Goal: Task Accomplishment & Management: Manage account settings

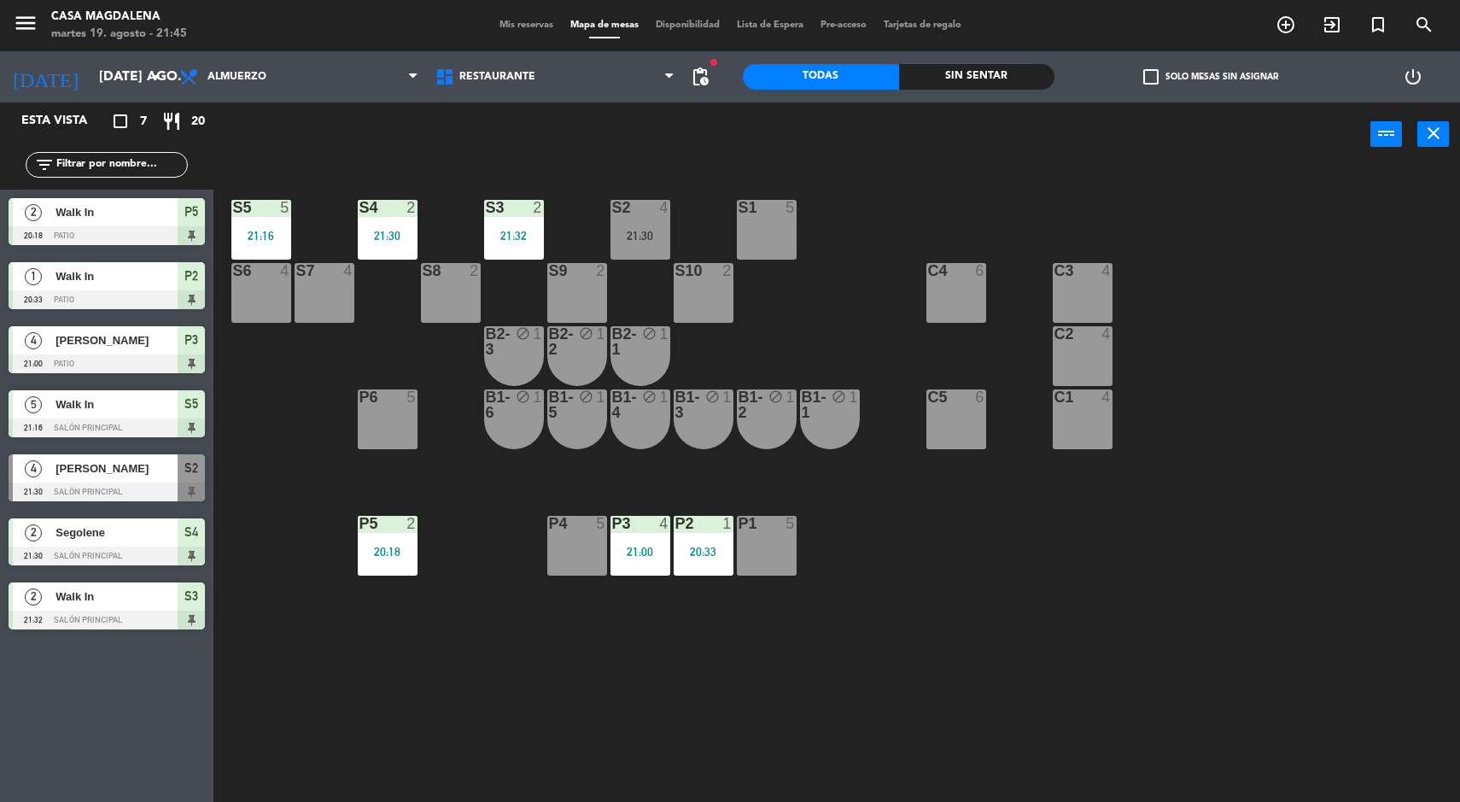
click at [385, 569] on div "P5 2 20:18" at bounding box center [388, 546] width 60 height 60
click at [470, 653] on div "S5 5 21:16 S4 2 21:30 S3 2 21:32 S2 4 21:30 S1 5 S6 4 S7 4 S8 2 S9 2 S10 2 C3 4…" at bounding box center [844, 486] width 1232 height 635
click at [360, 525] on div "P5" at bounding box center [360, 523] width 1 height 15
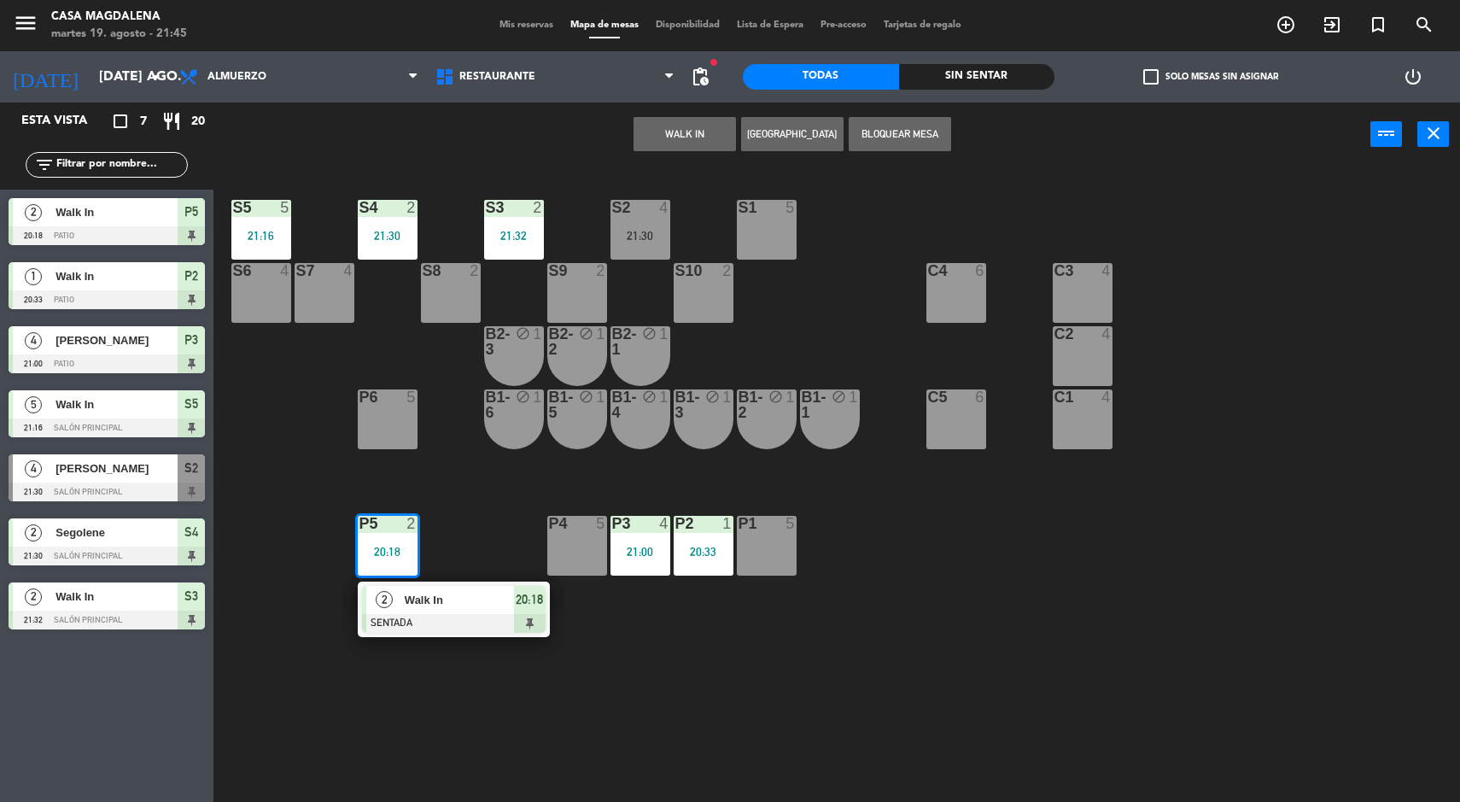
click at [458, 617] on div at bounding box center [454, 623] width 184 height 19
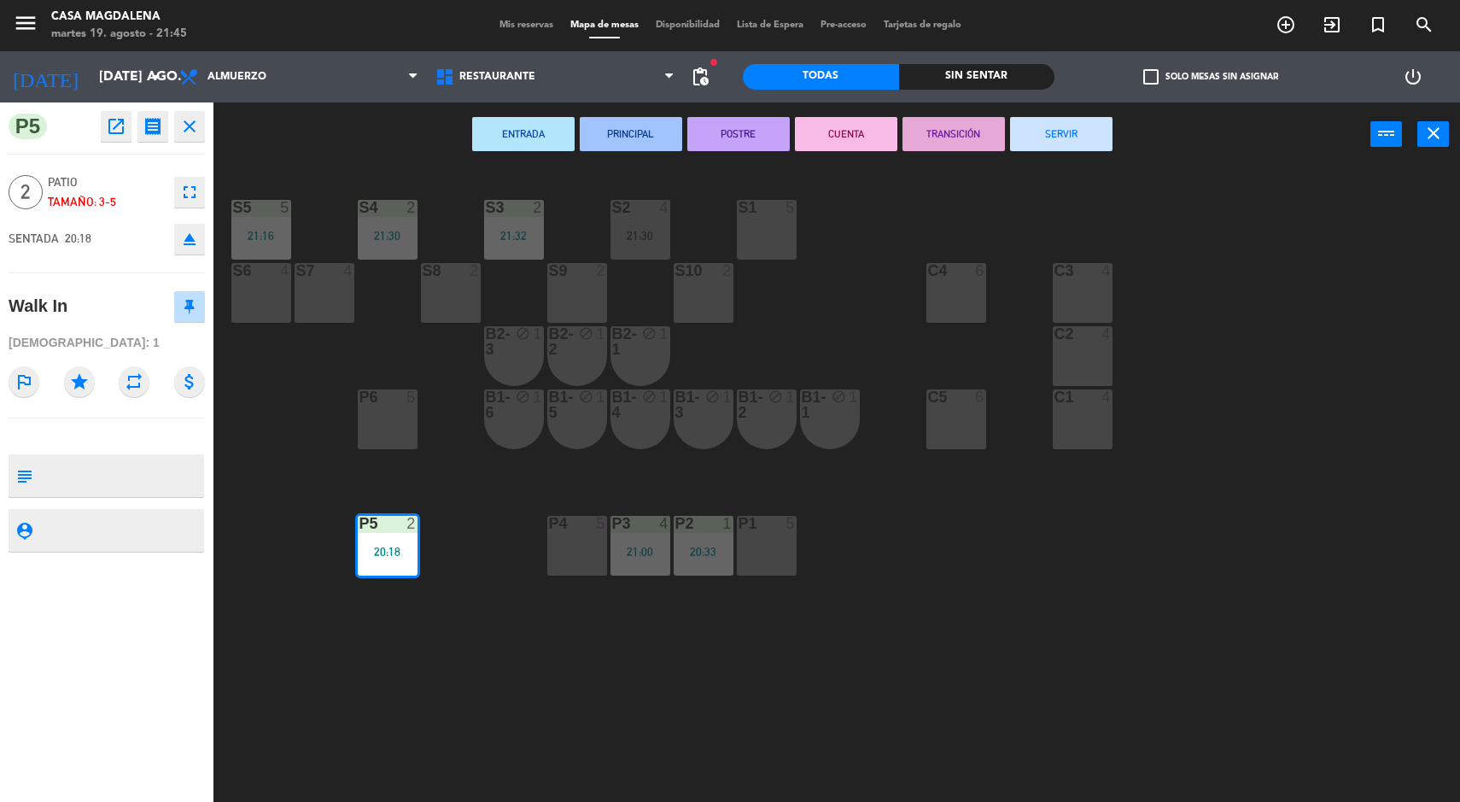
click at [1060, 133] on button "SERVIR" at bounding box center [1061, 134] width 102 height 34
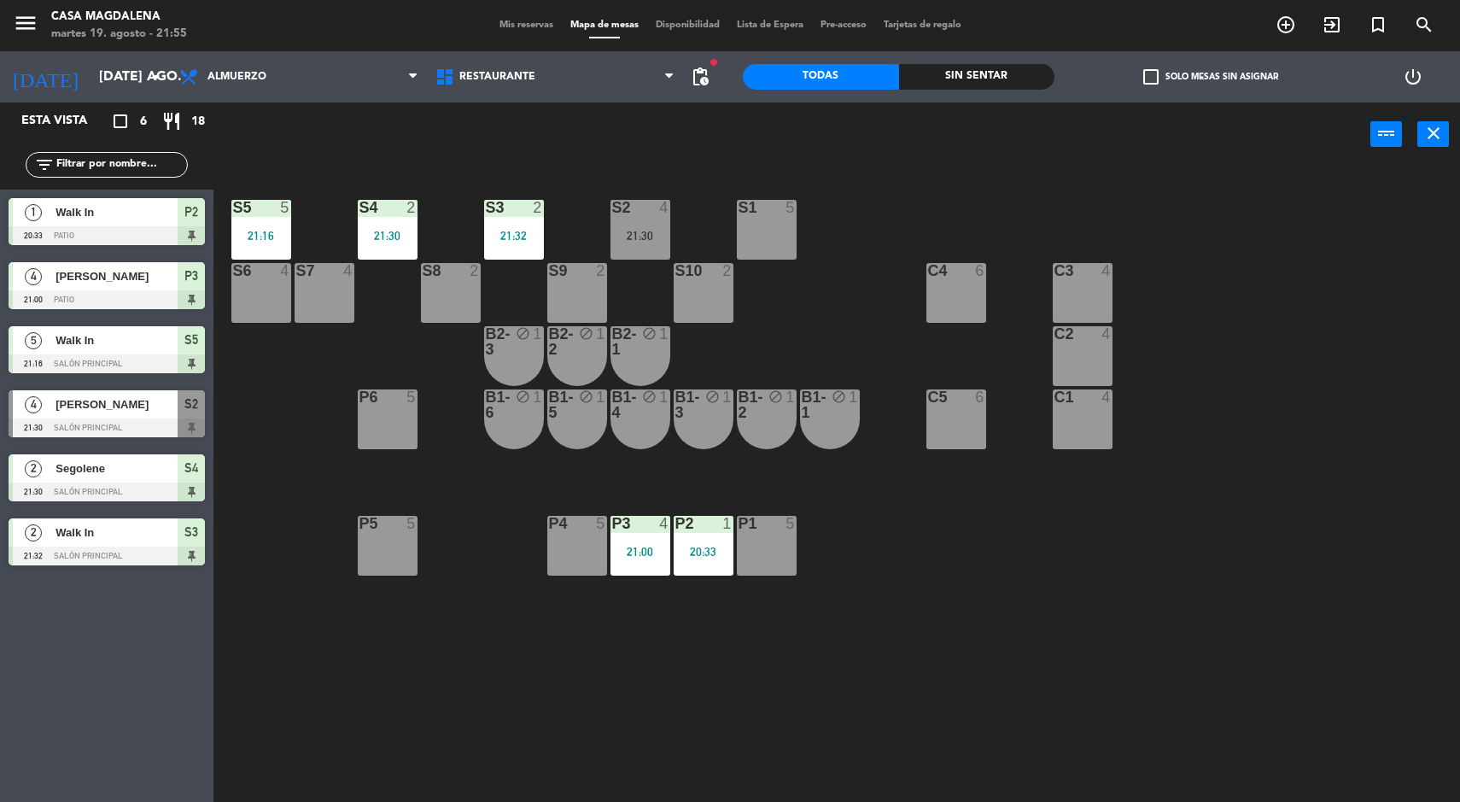
click at [494, 27] on span "Mis reservas" at bounding box center [526, 24] width 71 height 9
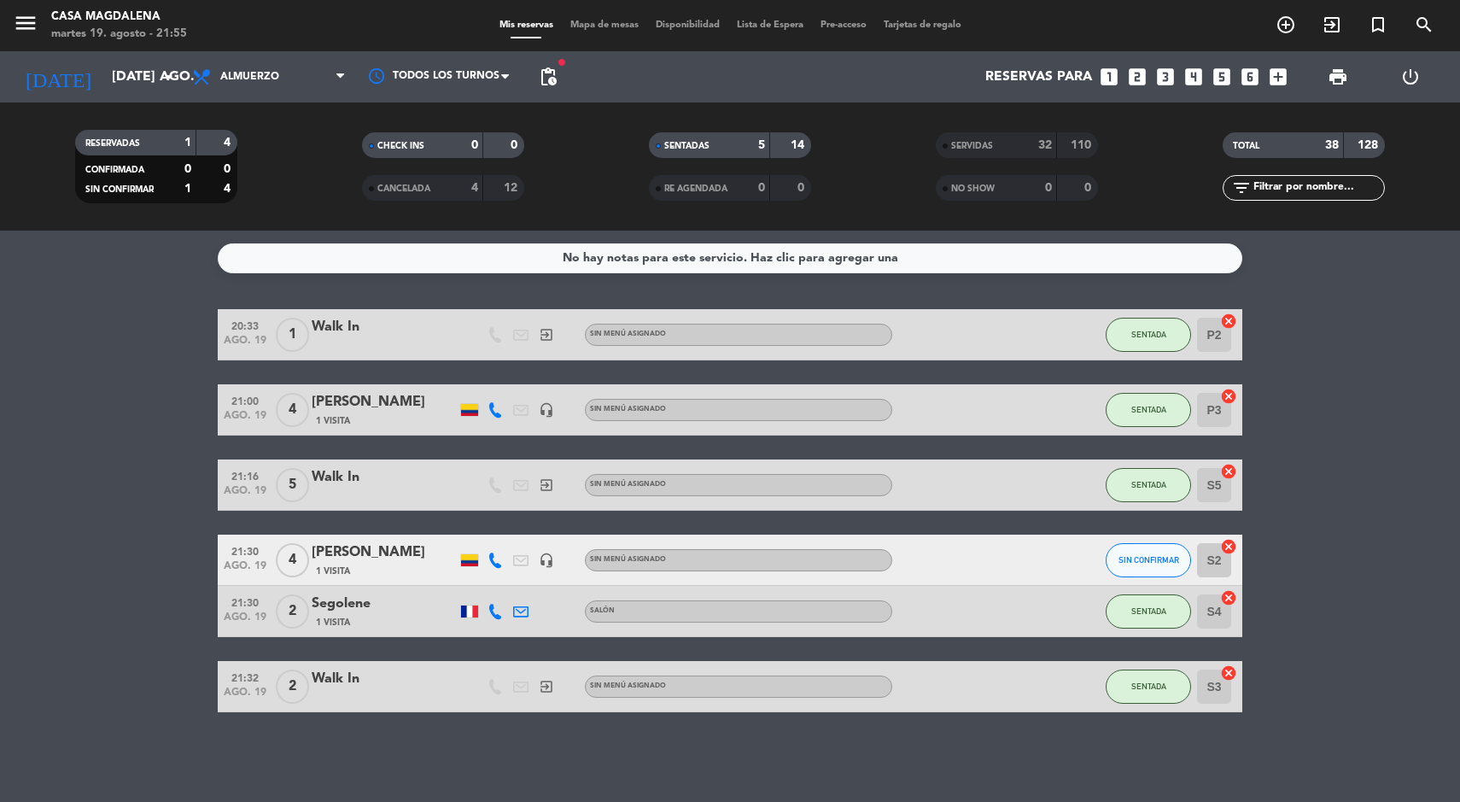
click at [945, 146] on span at bounding box center [945, 145] width 5 height 5
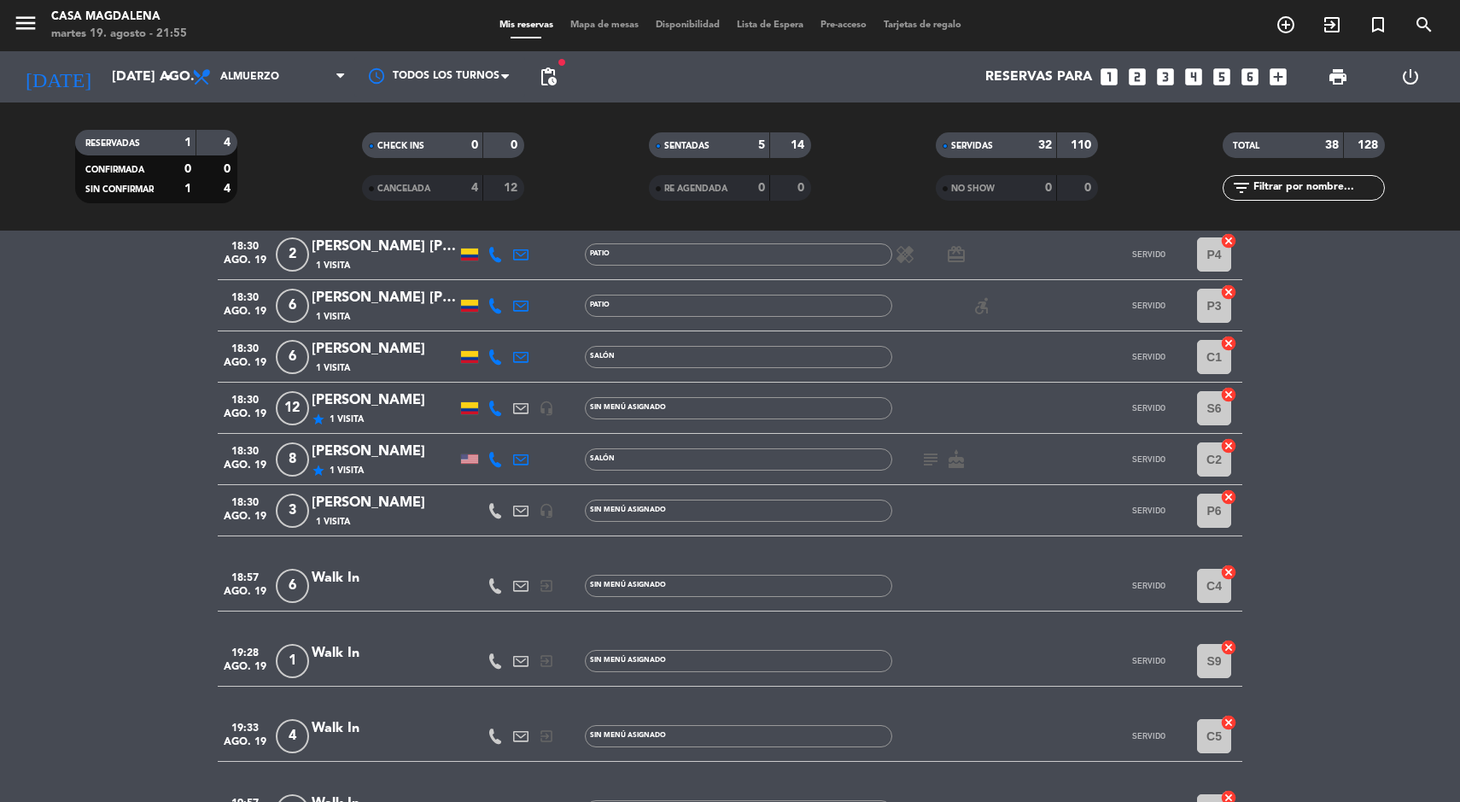
scroll to position [1305, 0]
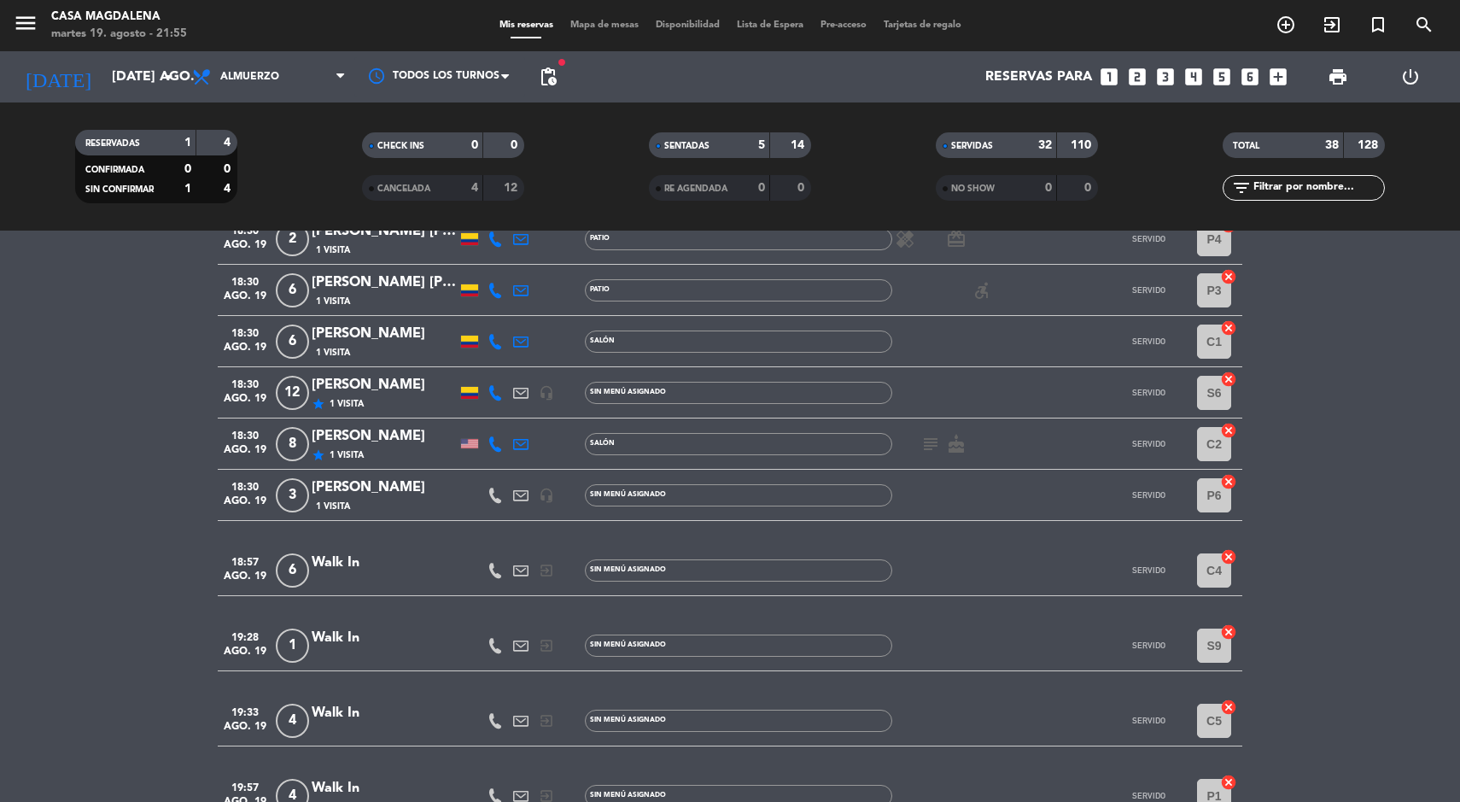
click at [579, 20] on span "Mapa de mesas" at bounding box center [604, 24] width 85 height 9
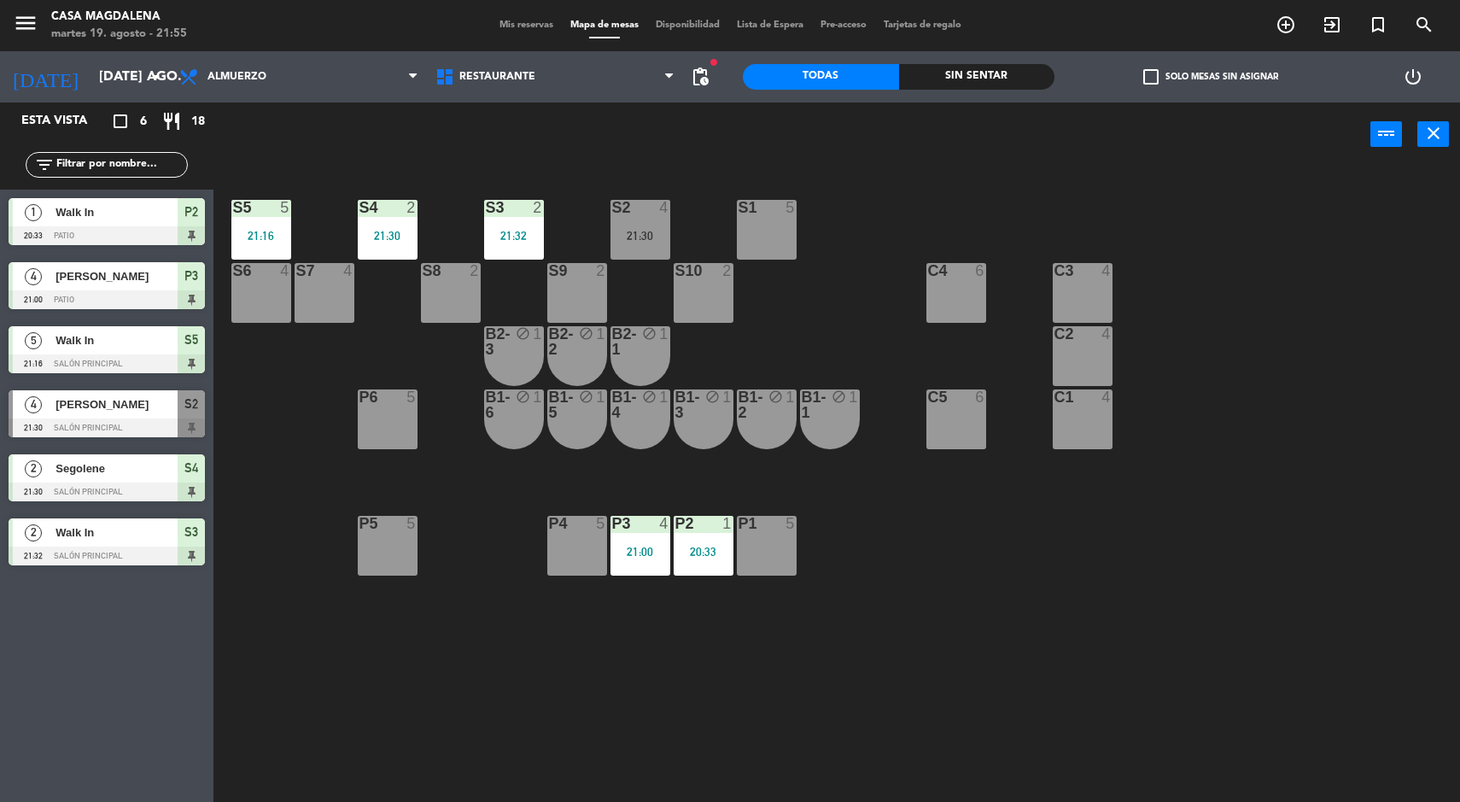
click at [700, 567] on div "P2 1 20:33" at bounding box center [704, 546] width 60 height 60
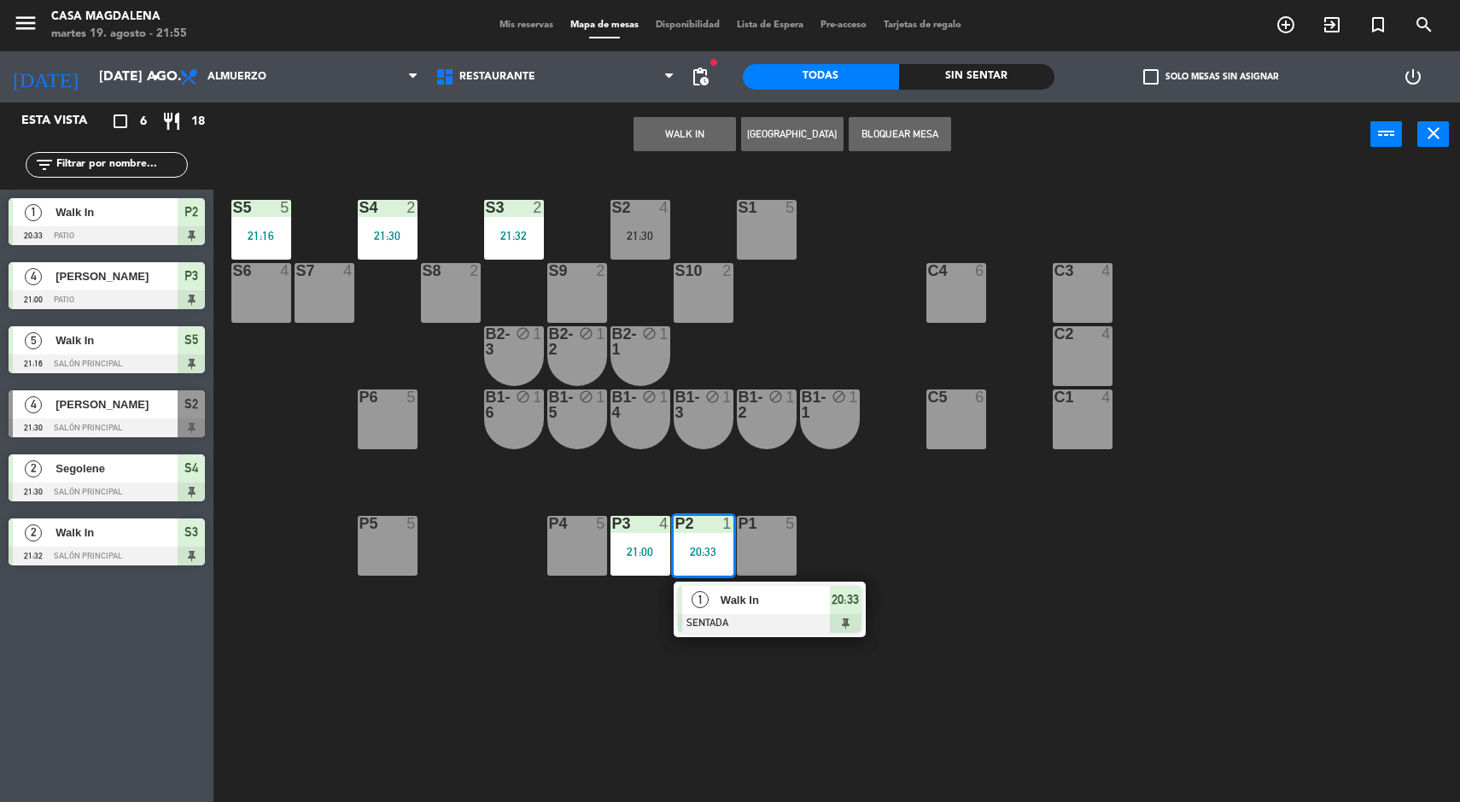
click at [775, 599] on span "Walk In" at bounding box center [775, 600] width 109 height 18
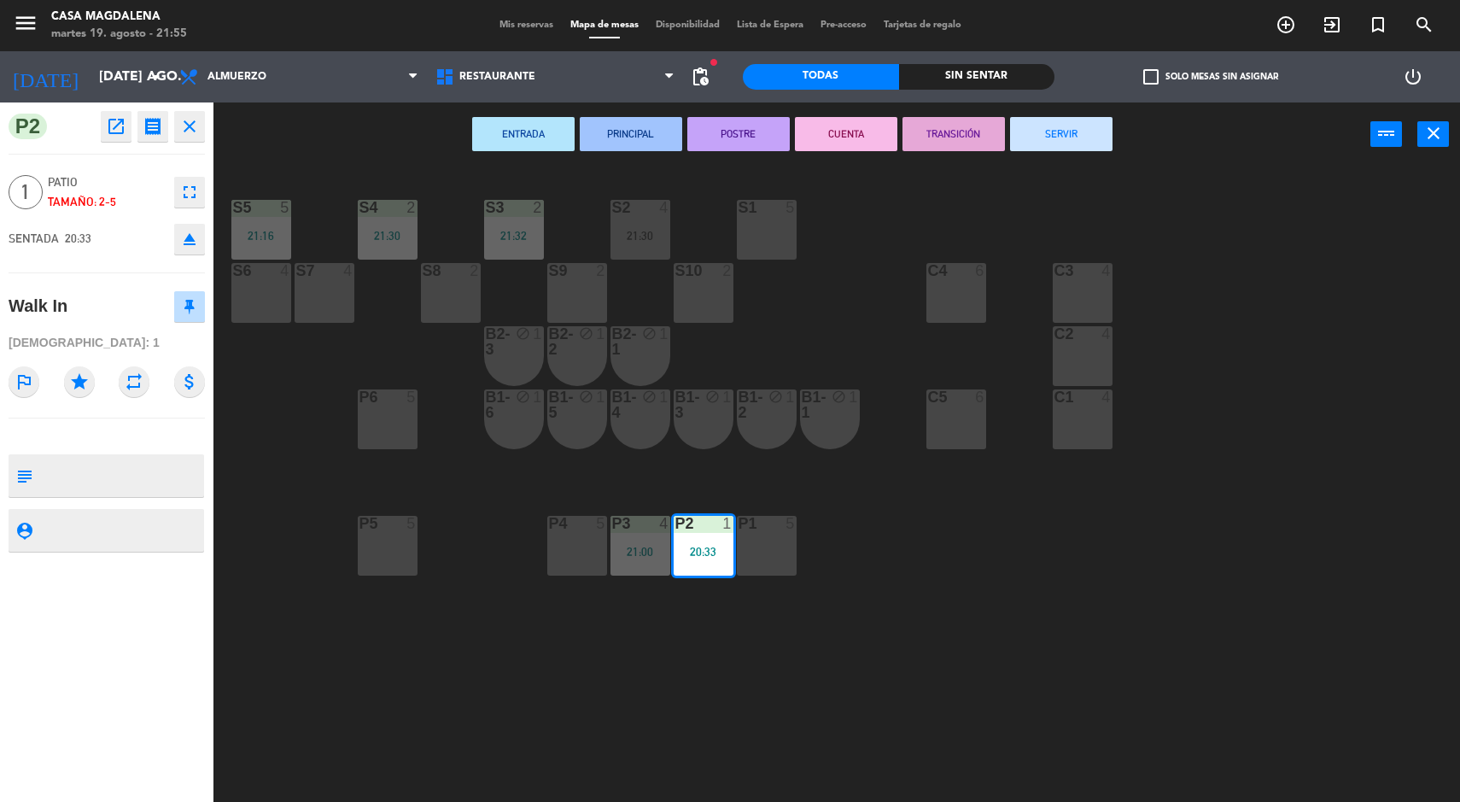
click at [1056, 148] on button "SERVIR" at bounding box center [1061, 134] width 102 height 34
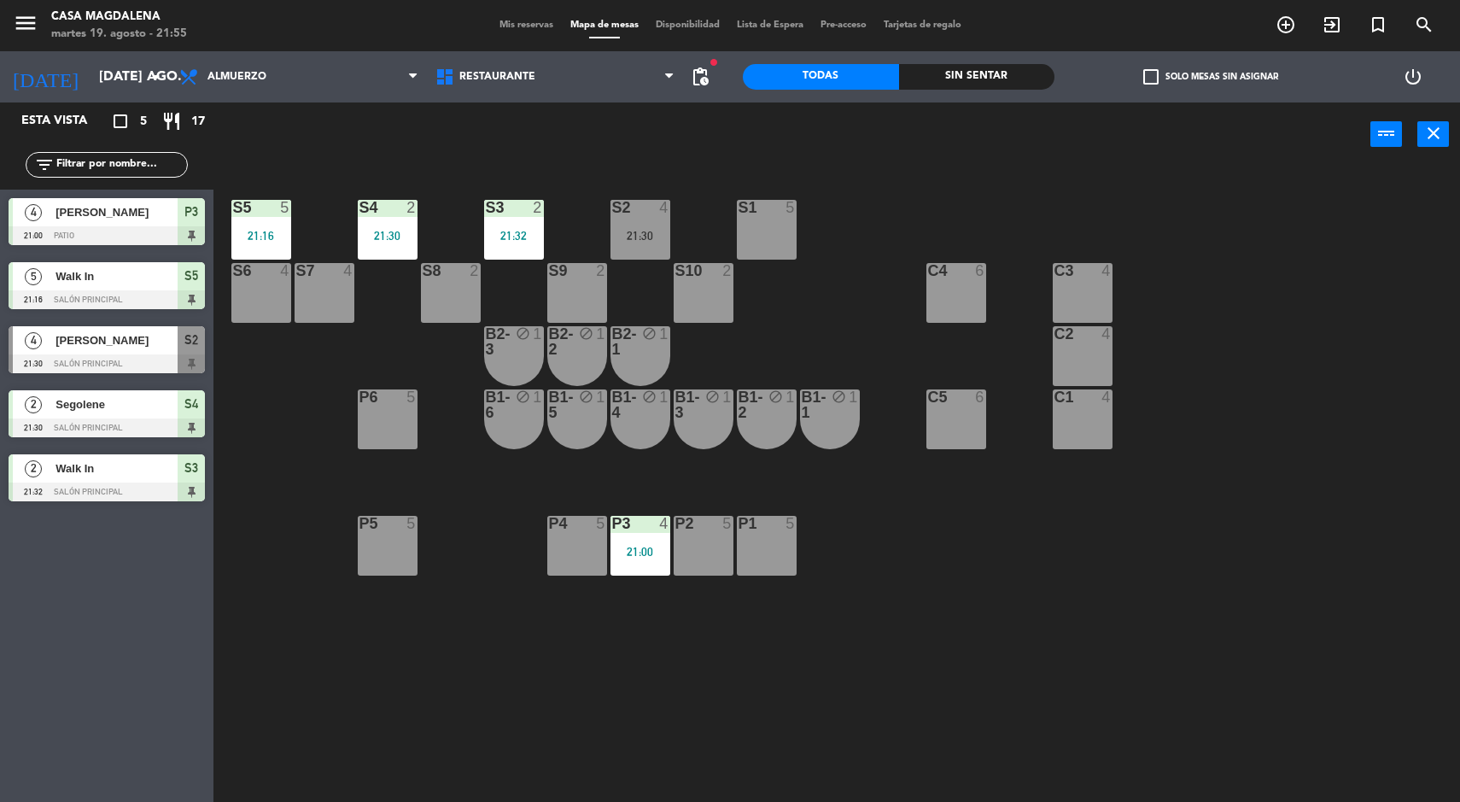
click at [711, 238] on div "S5 5 21:16 S4 2 21:30 S3 2 21:32 S2 4 21:30 S1 5 S6 4 S7 4 S8 2 S9 2 S10 2 C3 4…" at bounding box center [844, 486] width 1232 height 635
click at [810, 355] on div "S5 5 21:16 S4 2 21:30 S3 2 21:32 S2 4 21:30 S1 5 S6 4 S7 4 S8 2 S9 2 S10 2 C3 4…" at bounding box center [844, 486] width 1232 height 635
click at [617, 235] on div "21:30" at bounding box center [641, 236] width 60 height 12
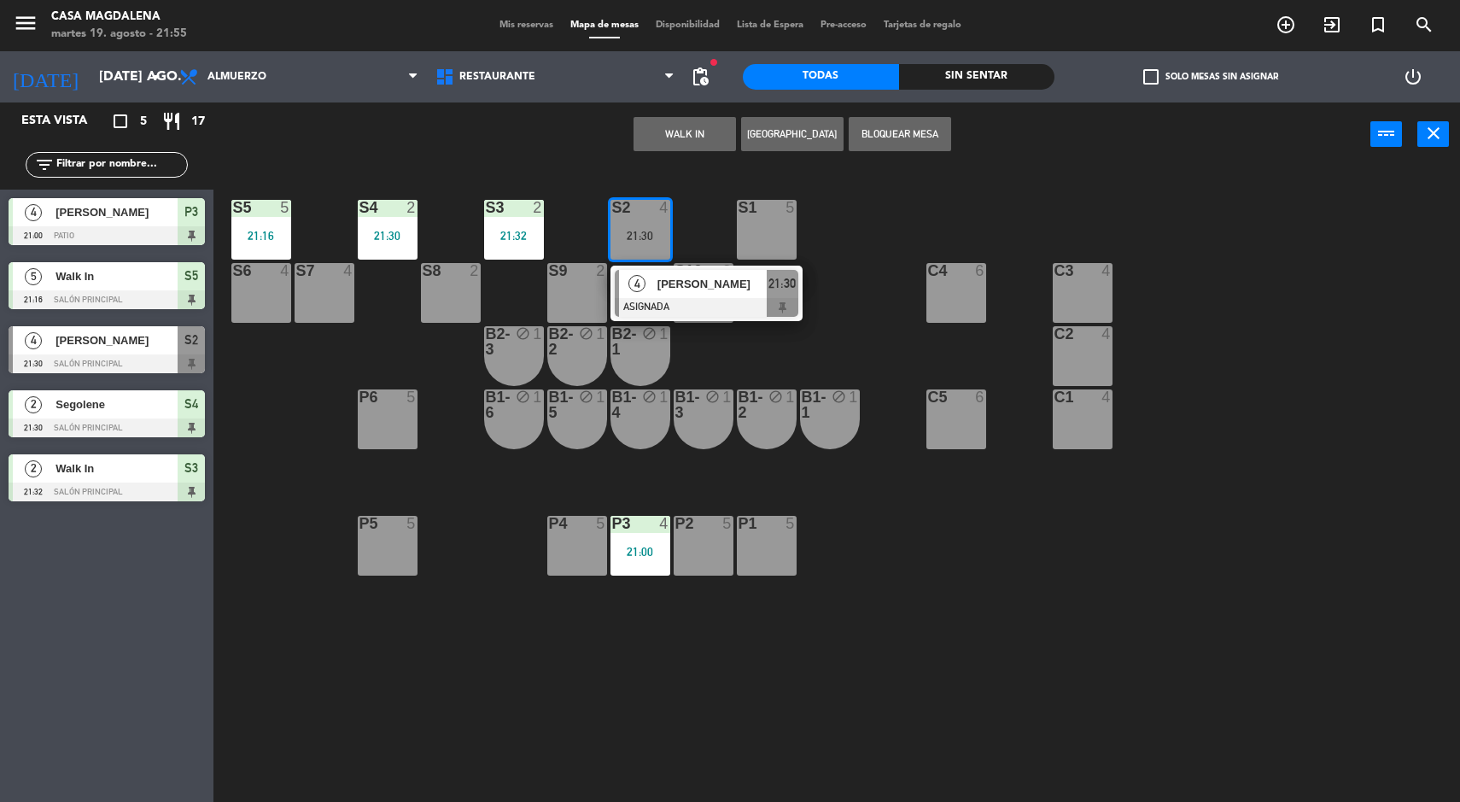
click at [690, 308] on div at bounding box center [707, 307] width 184 height 19
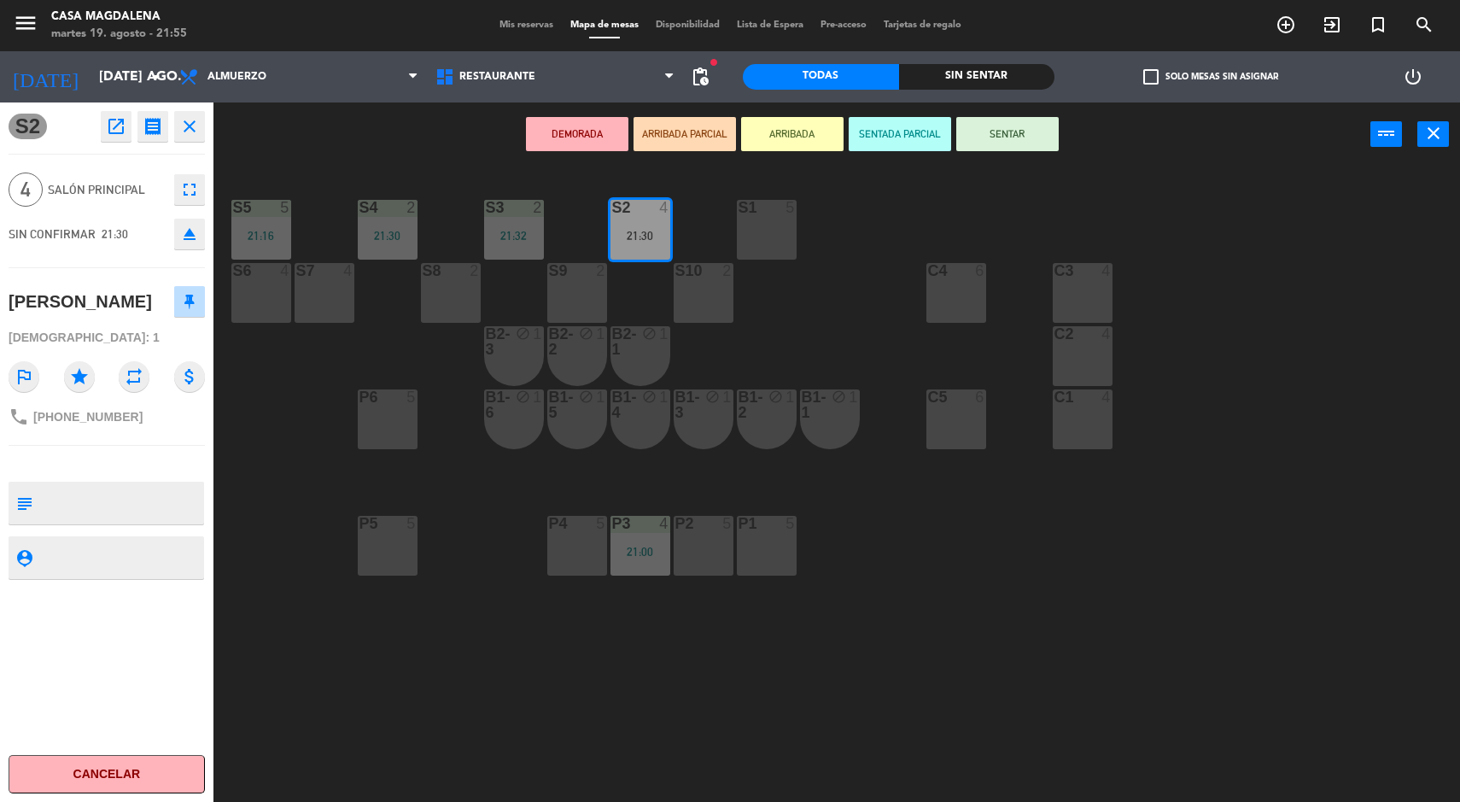
click at [132, 772] on button "Cancelar" at bounding box center [107, 774] width 196 height 38
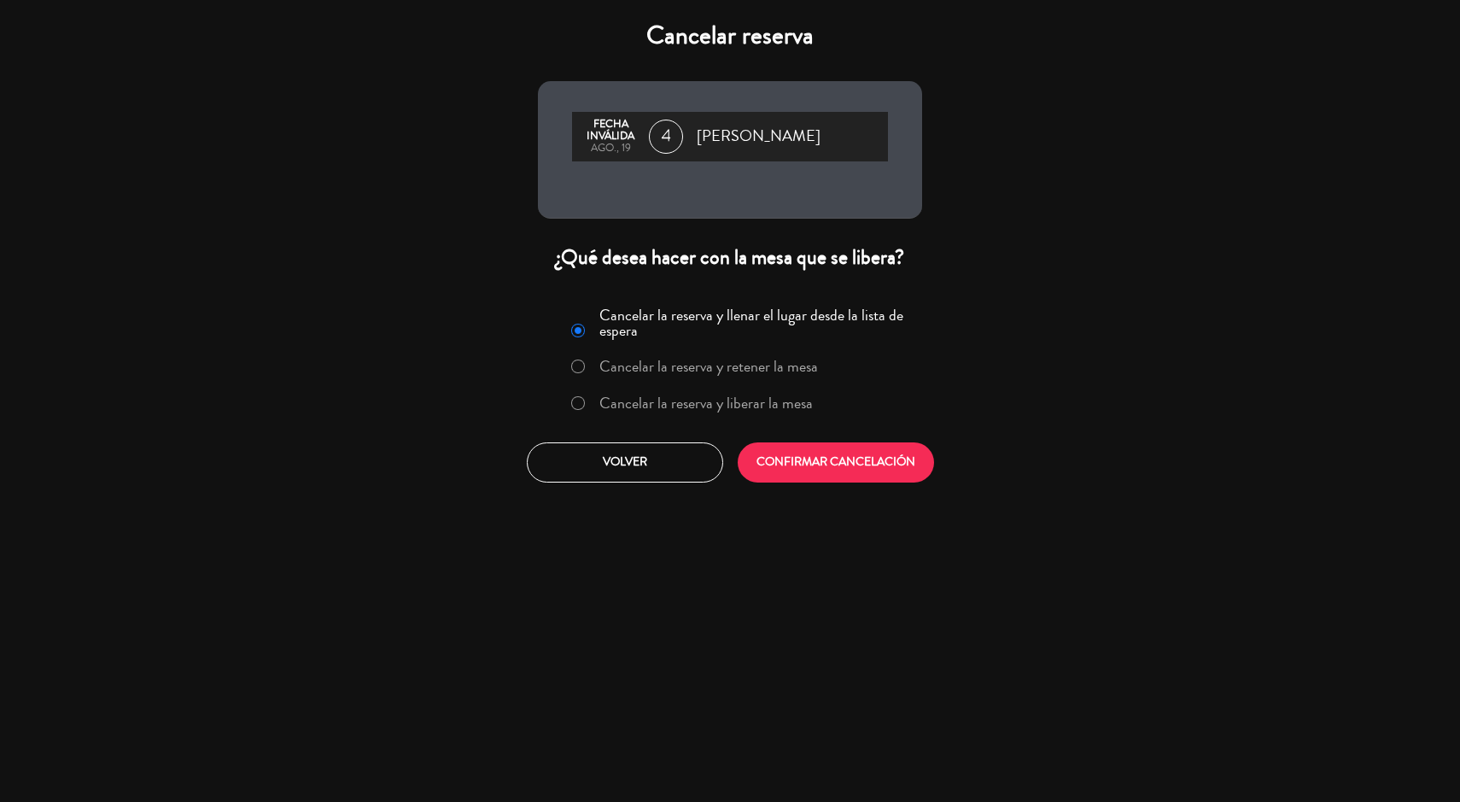
click at [636, 411] on label "Cancelar la reserva y liberar la mesa" at bounding box center [707, 402] width 214 height 15
click at [761, 471] on button "CONFIRMAR CANCELACIÓN" at bounding box center [836, 462] width 196 height 40
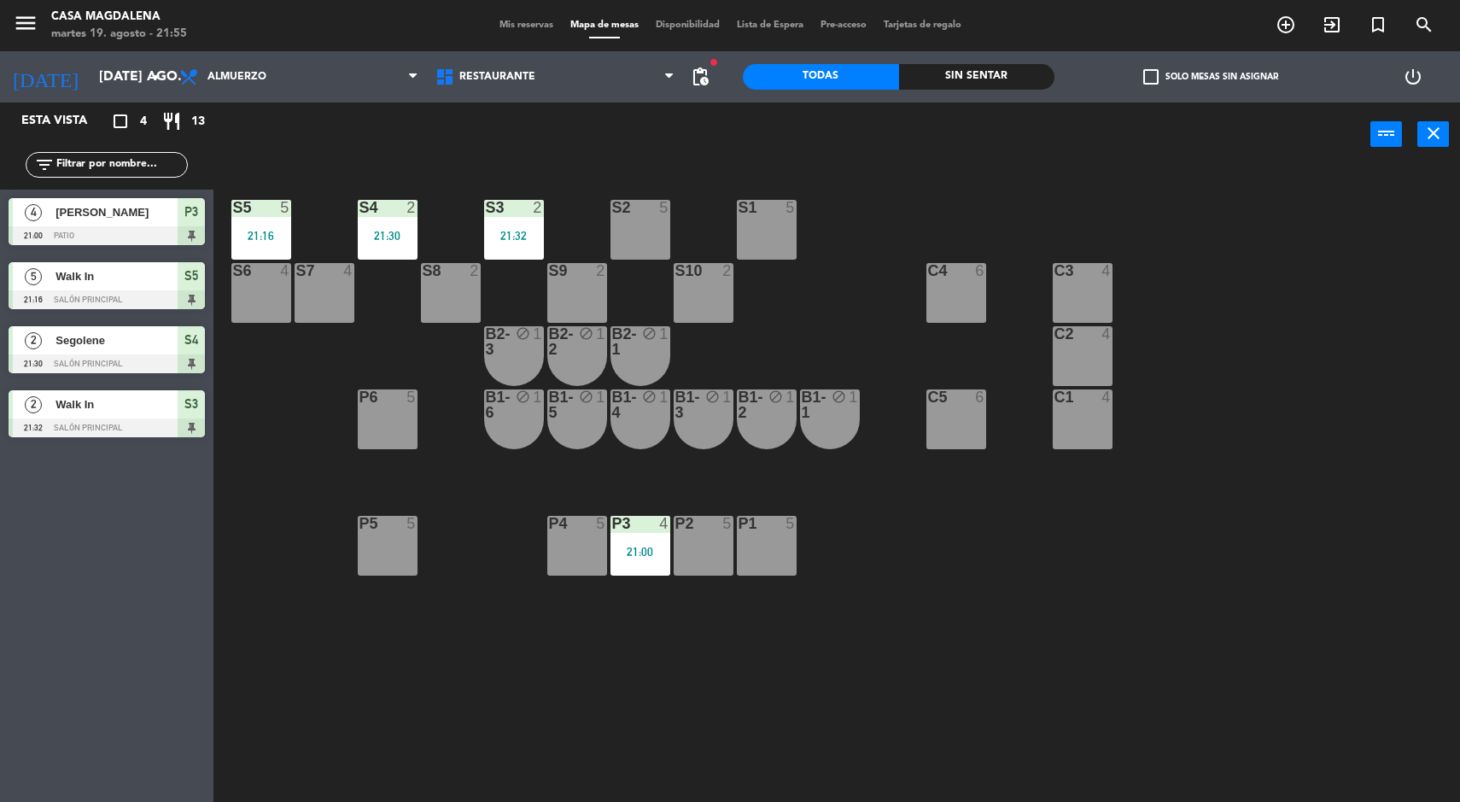
click at [233, 207] on div "S5" at bounding box center [233, 207] width 1 height 15
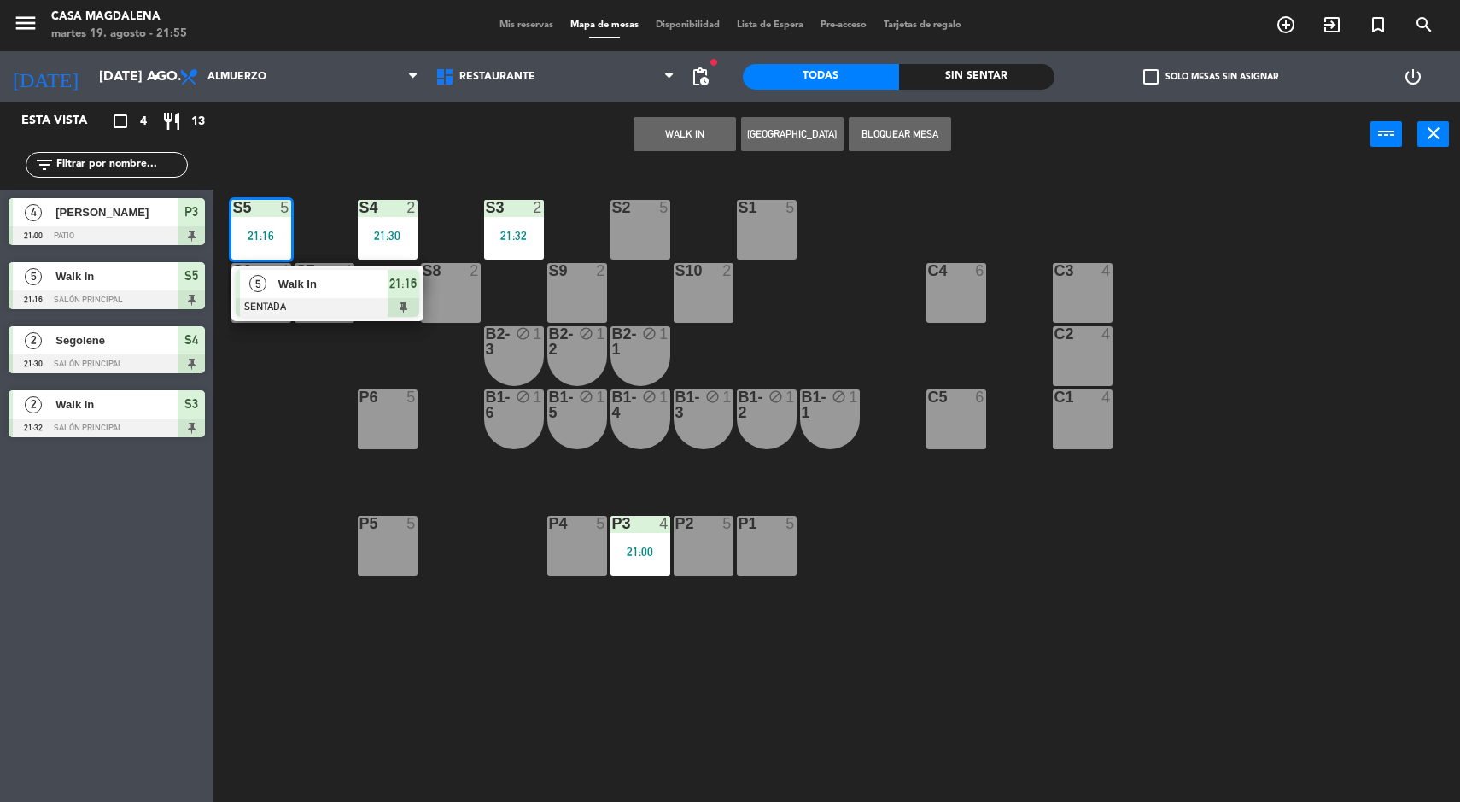
click at [325, 278] on span "Walk In" at bounding box center [332, 284] width 109 height 18
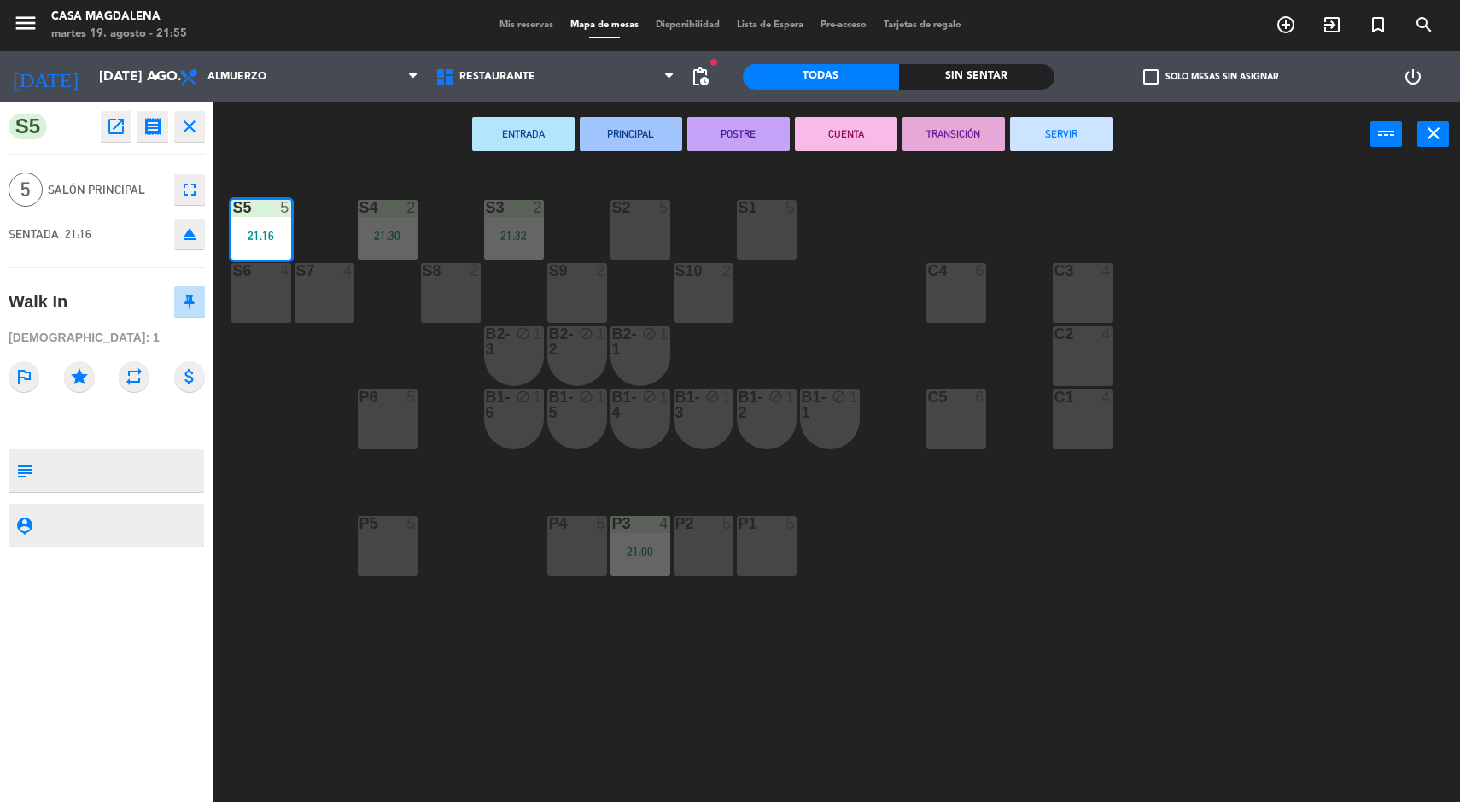
click at [1068, 139] on button "SERVIR" at bounding box center [1061, 134] width 102 height 34
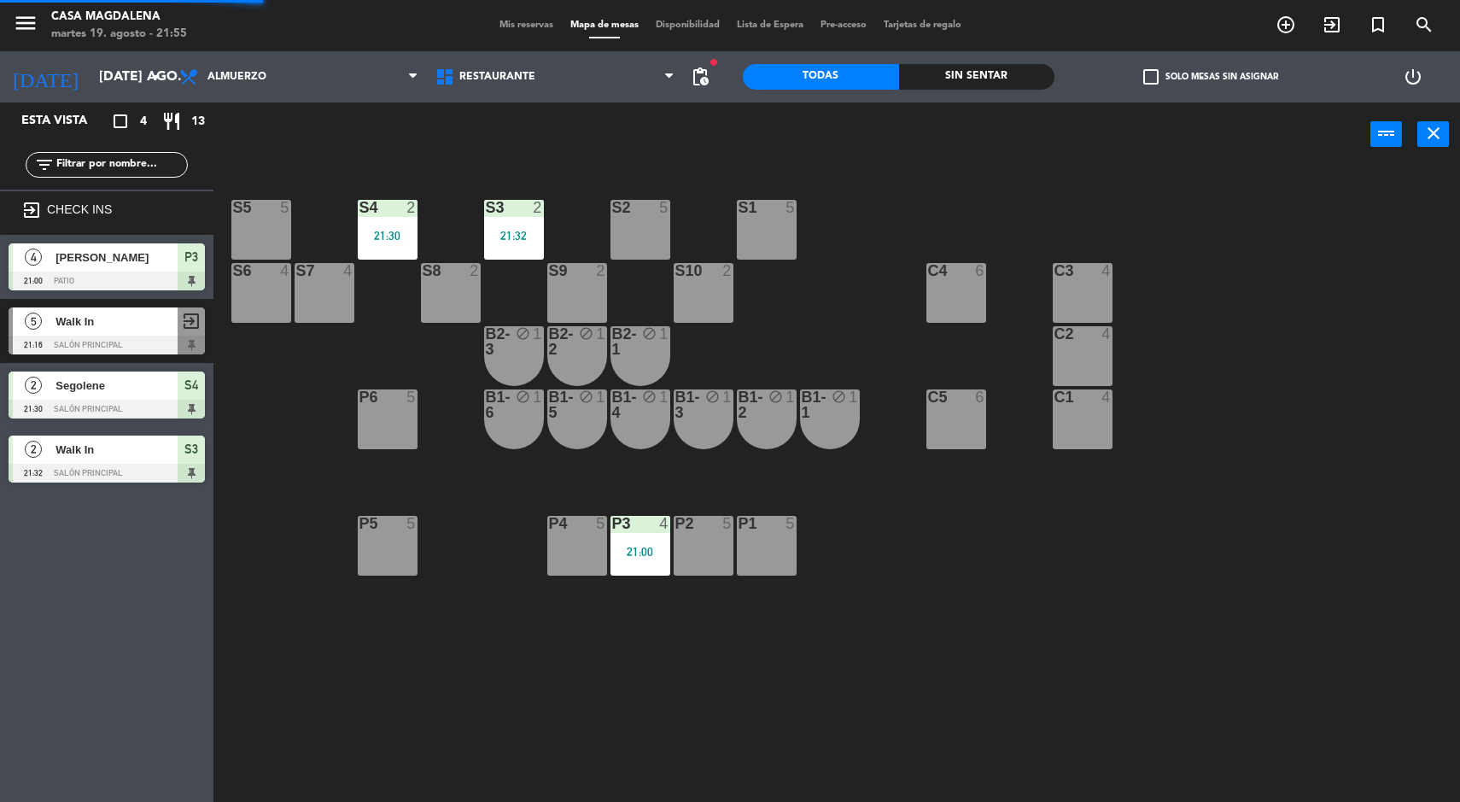
click at [389, 227] on div "S4 2 21:30" at bounding box center [388, 230] width 60 height 60
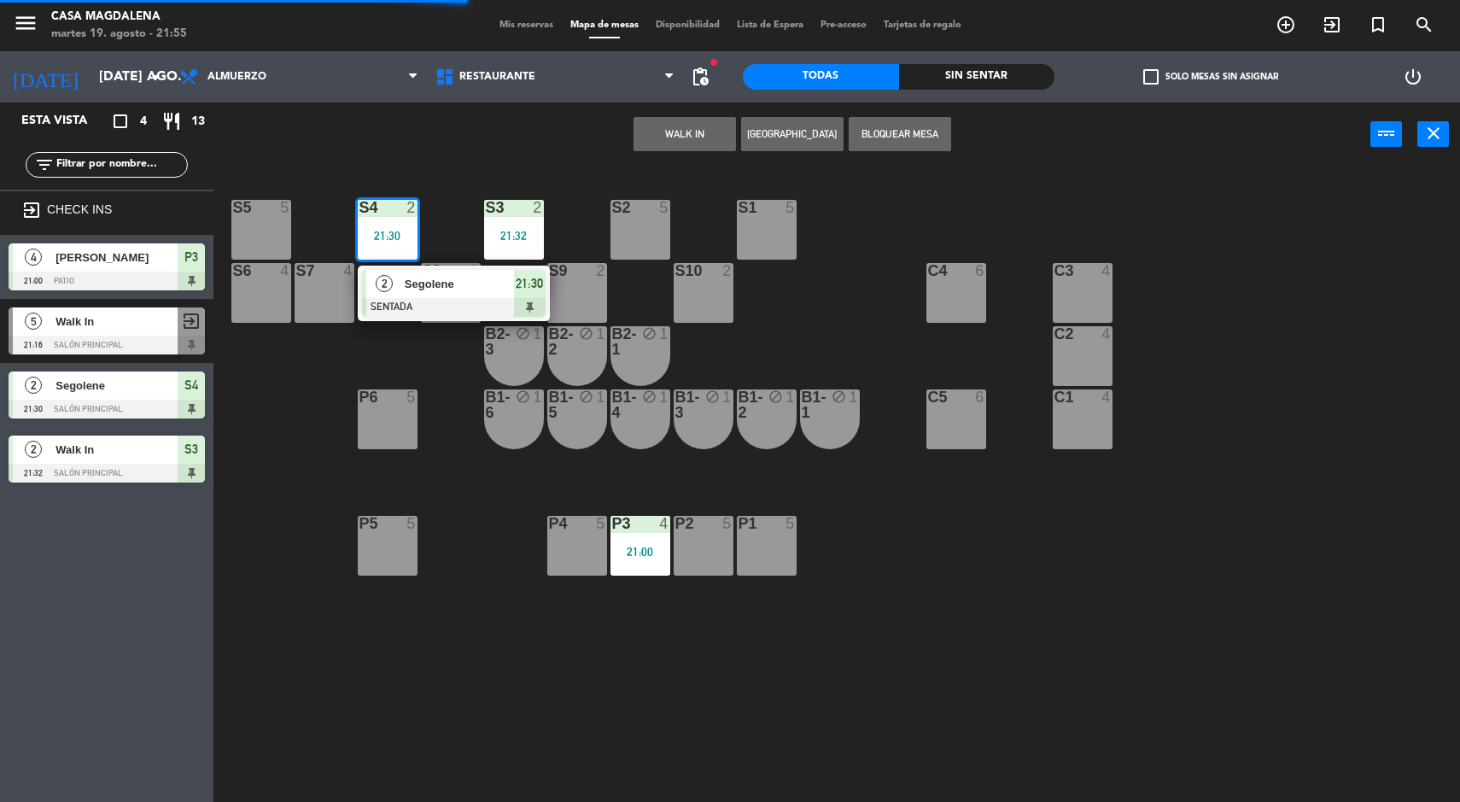
click at [509, 301] on div at bounding box center [454, 307] width 184 height 19
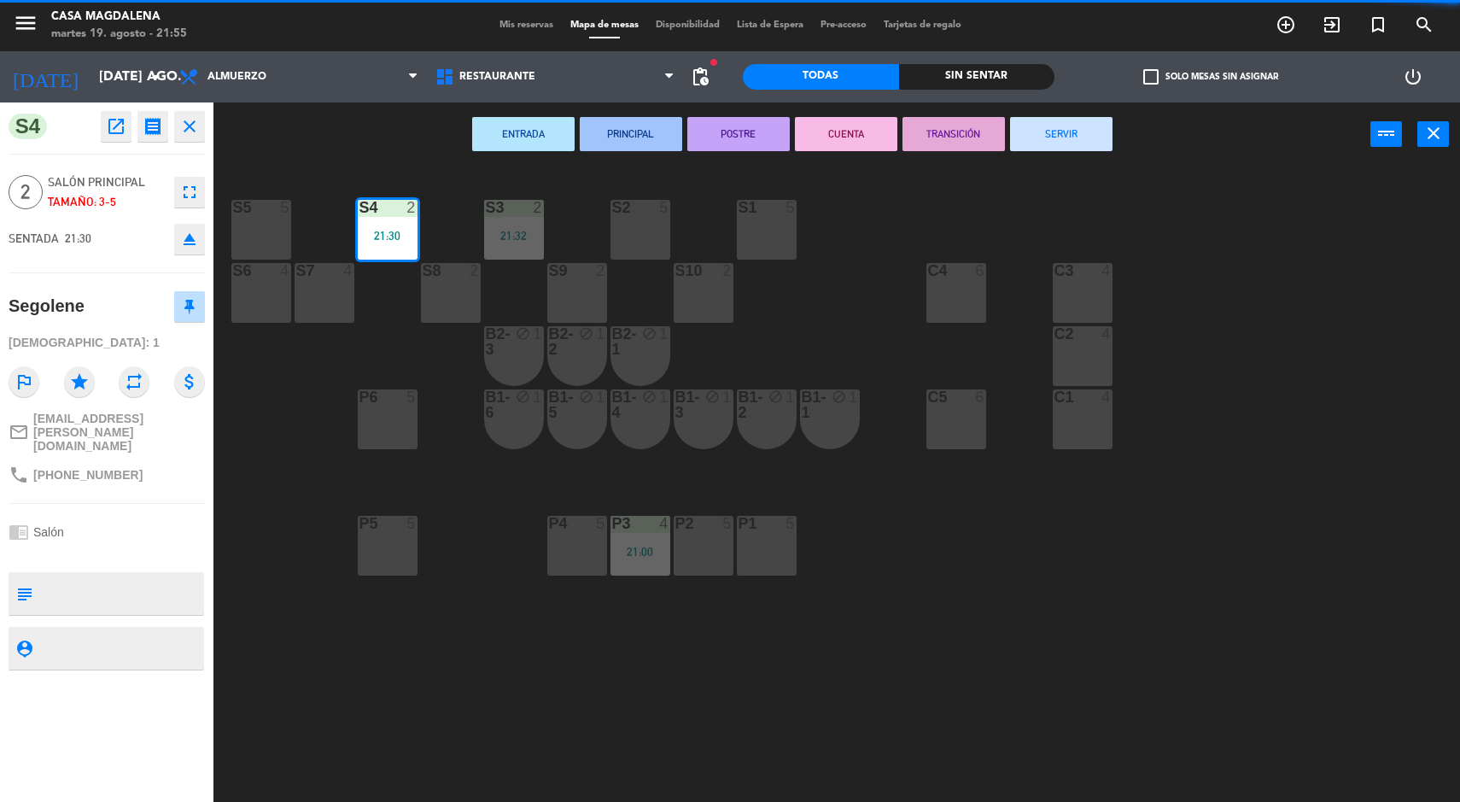
click at [1068, 148] on button "SERVIR" at bounding box center [1061, 134] width 102 height 34
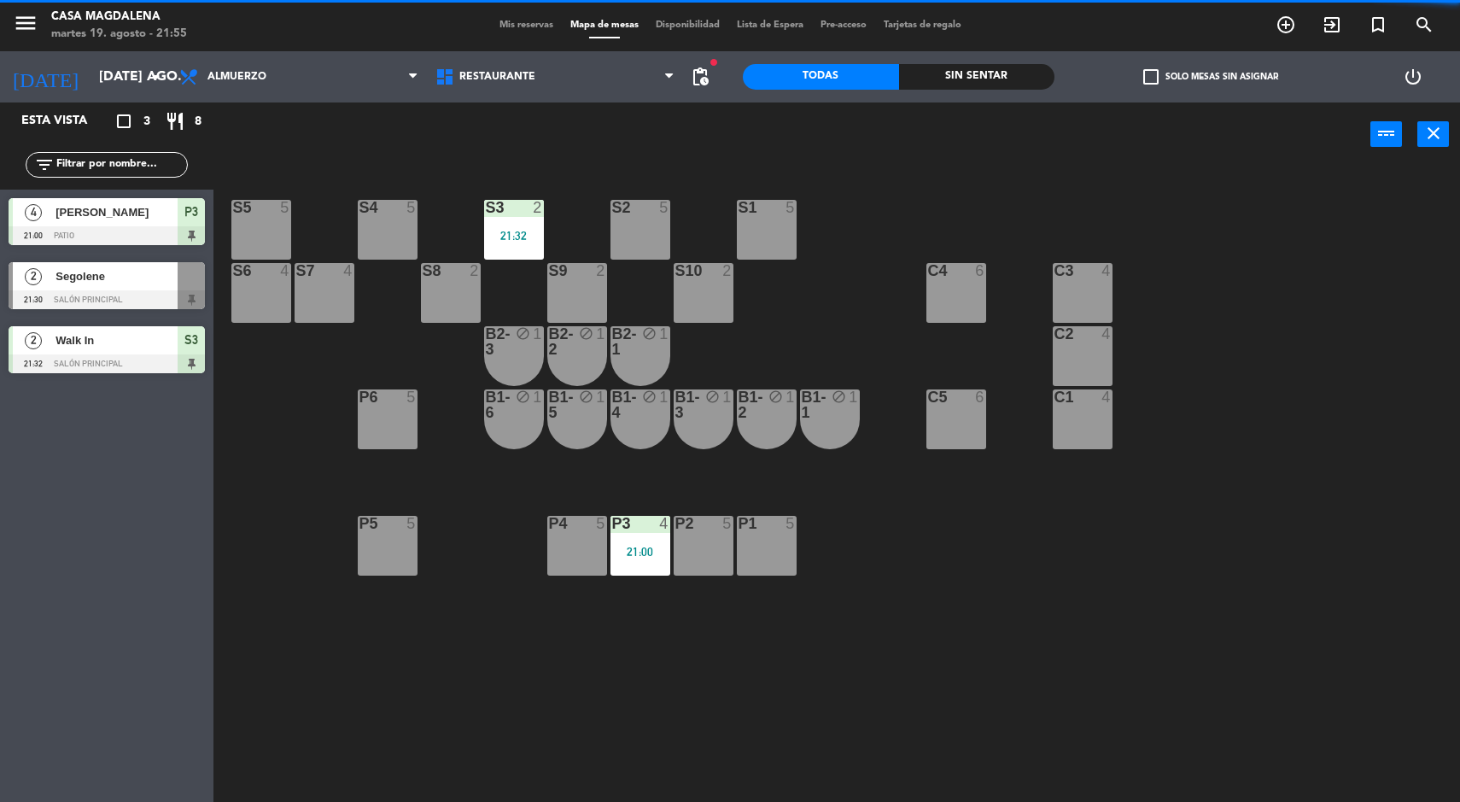
click at [521, 233] on div "21:32" at bounding box center [514, 236] width 60 height 12
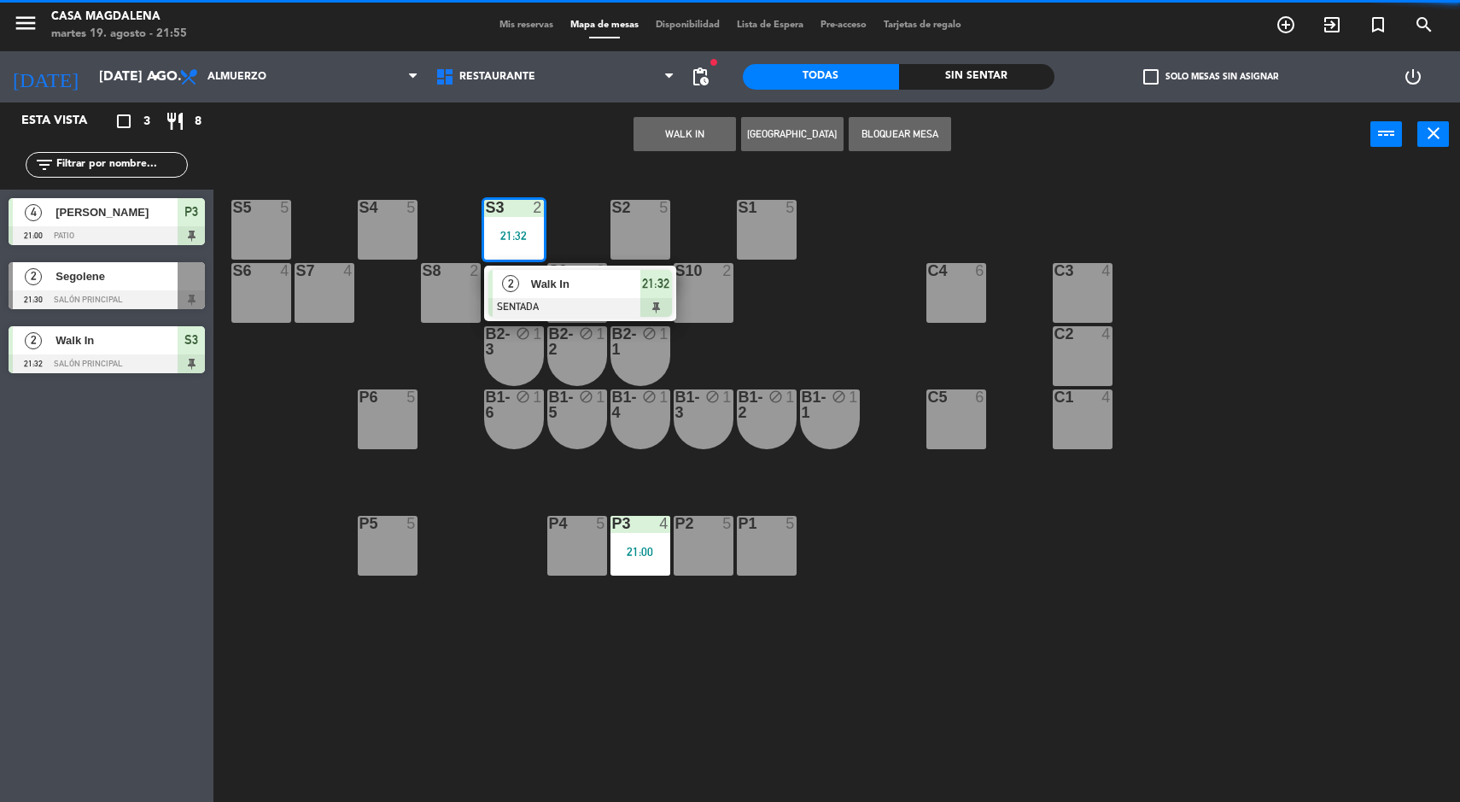
click at [592, 290] on span "Walk In" at bounding box center [585, 284] width 109 height 18
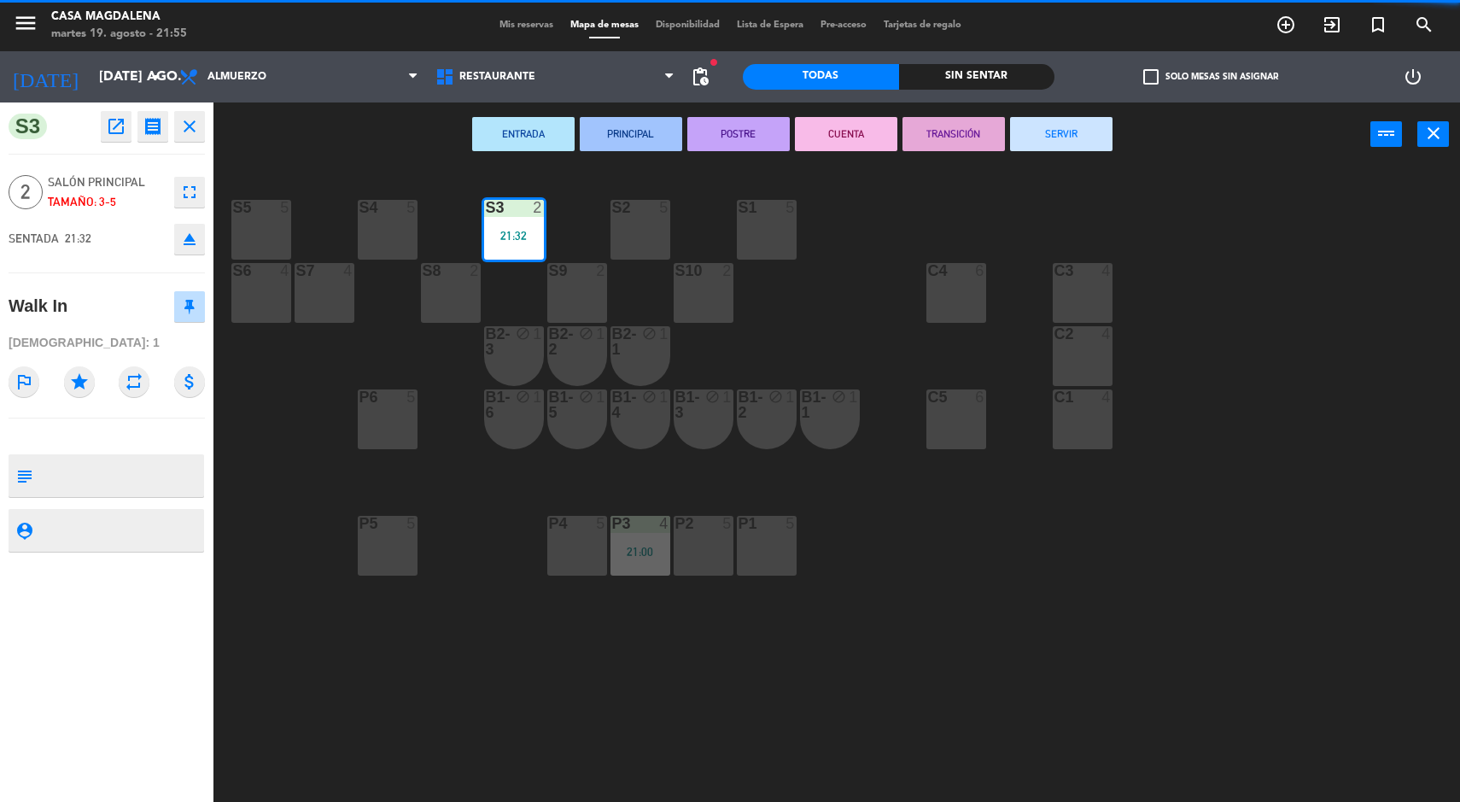
click at [1039, 145] on button "SERVIR" at bounding box center [1061, 134] width 102 height 34
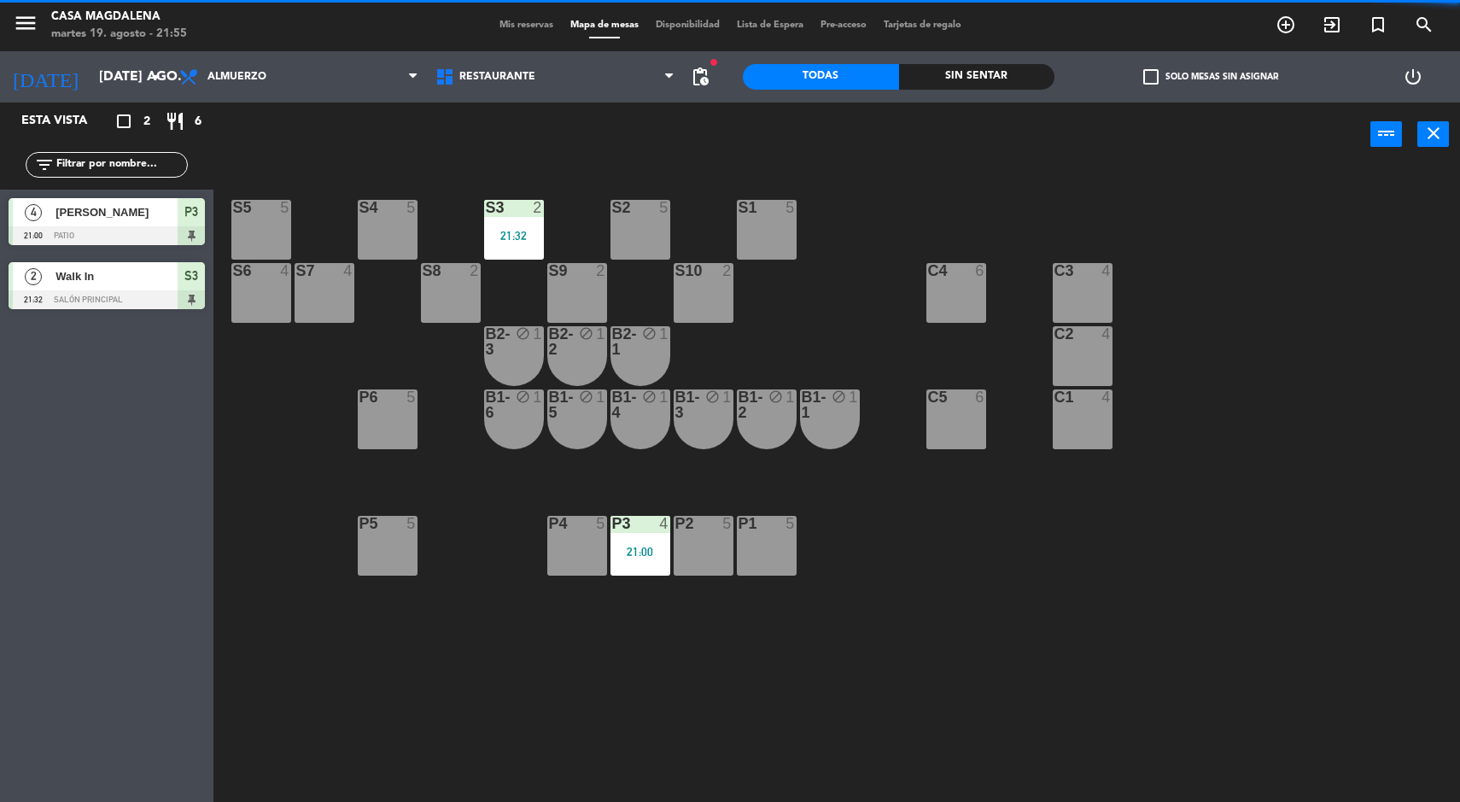
click at [632, 539] on div "P3 4 21:00" at bounding box center [641, 546] width 60 height 60
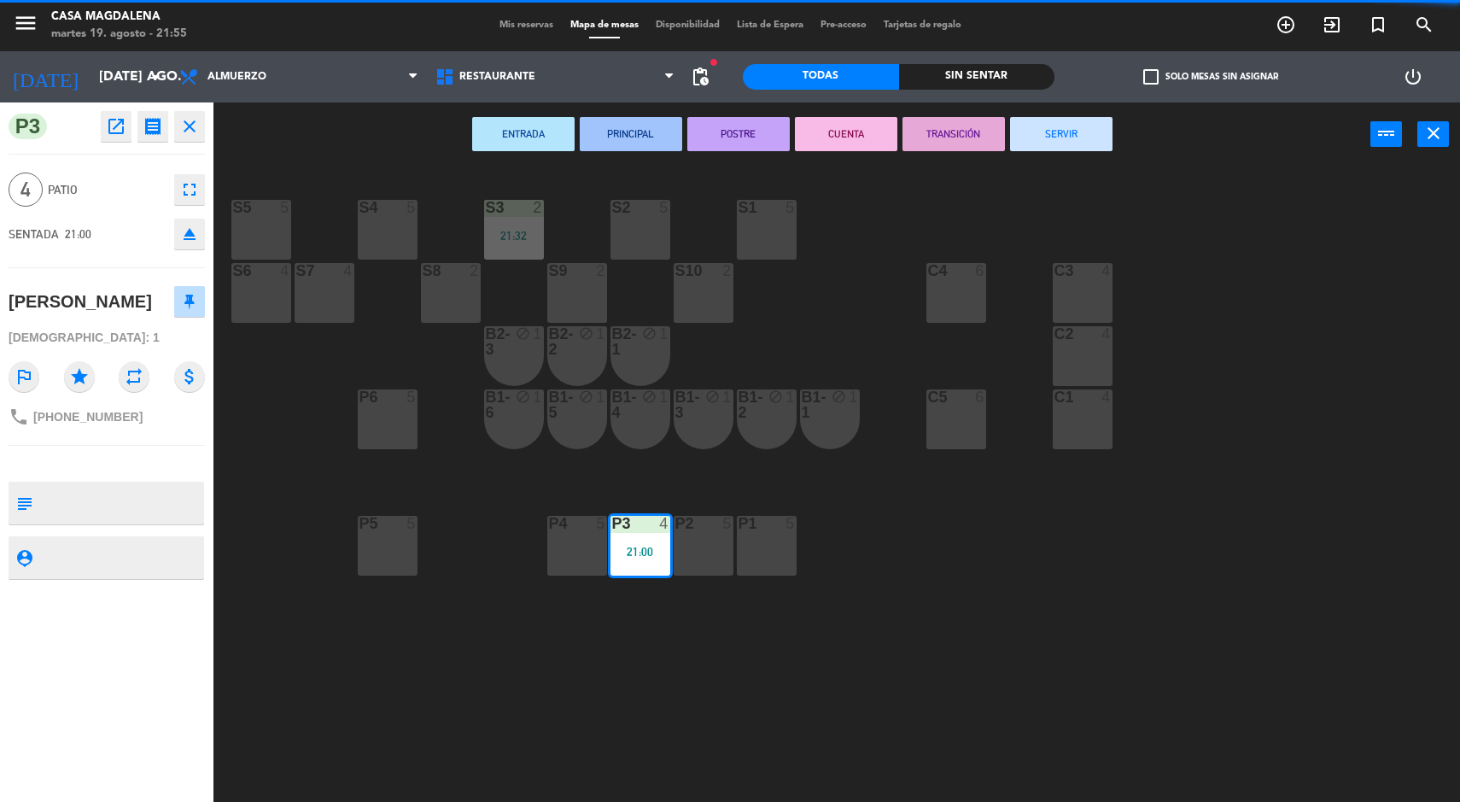
click at [1069, 143] on button "SERVIR" at bounding box center [1061, 134] width 102 height 34
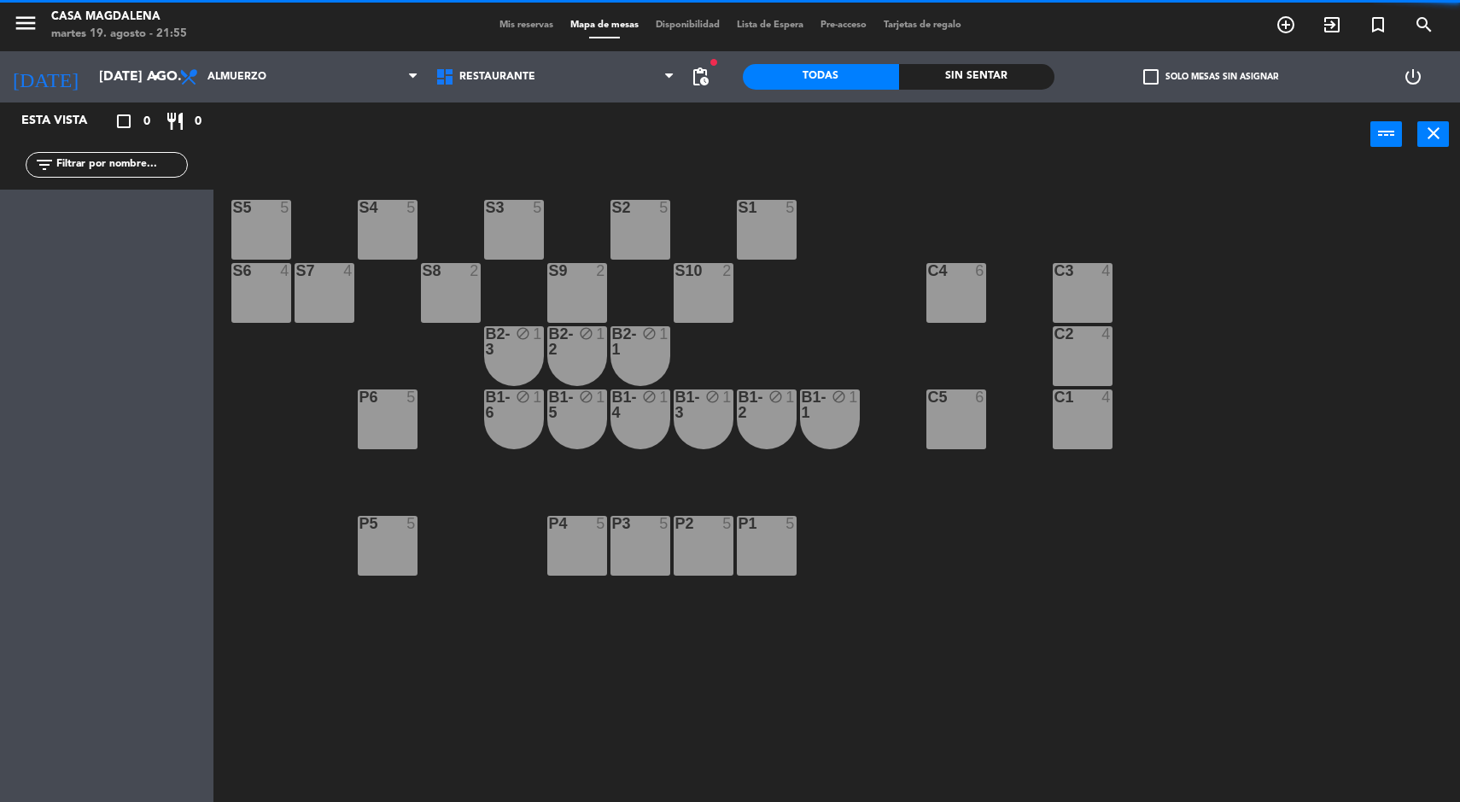
click at [91, 85] on input "[DATE] ago." at bounding box center [181, 77] width 180 height 33
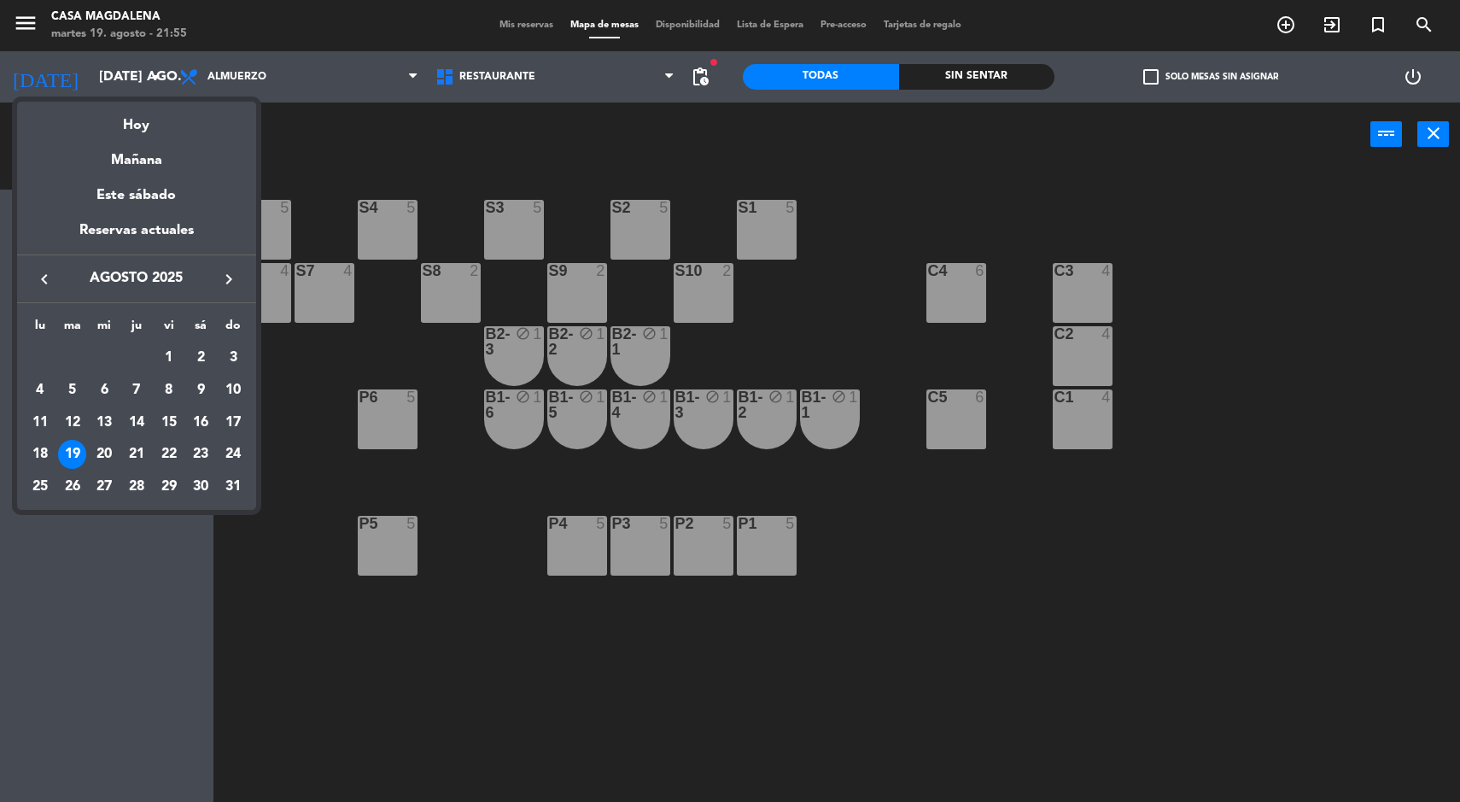
click at [124, 162] on div "Mañana" at bounding box center [136, 154] width 239 height 35
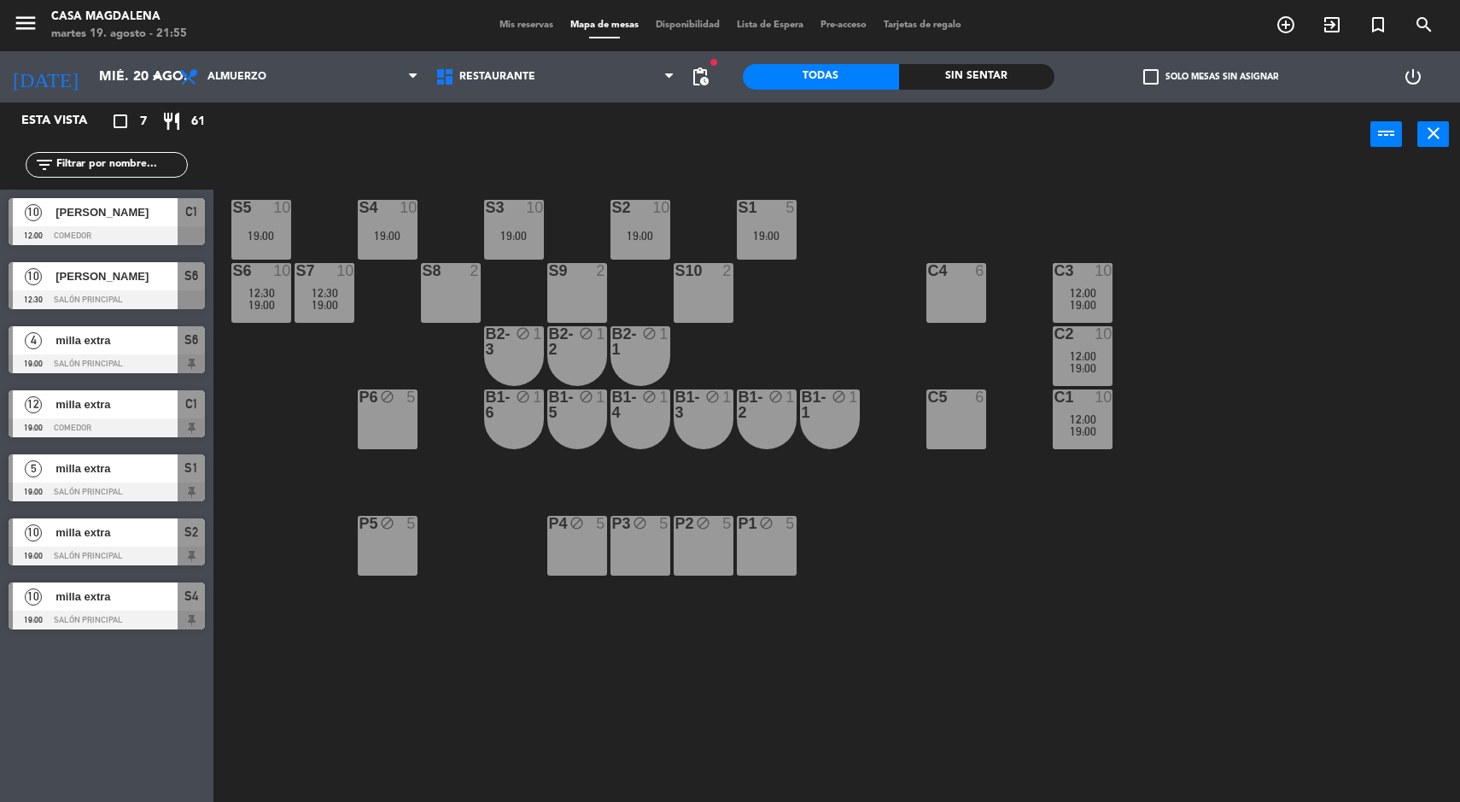
click at [242, 299] on div "19:00" at bounding box center [261, 305] width 60 height 12
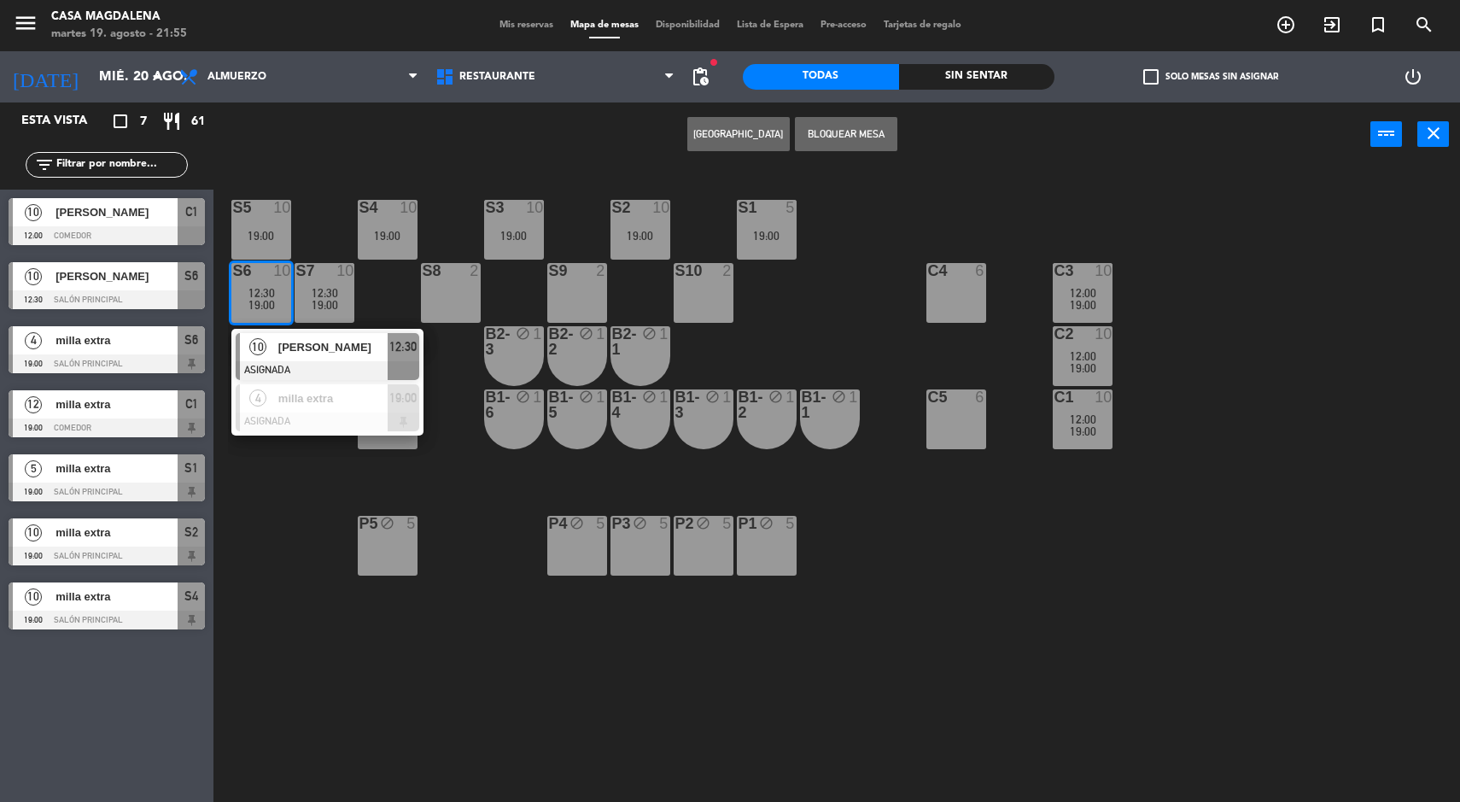
click at [325, 397] on span "milla extra" at bounding box center [332, 398] width 109 height 18
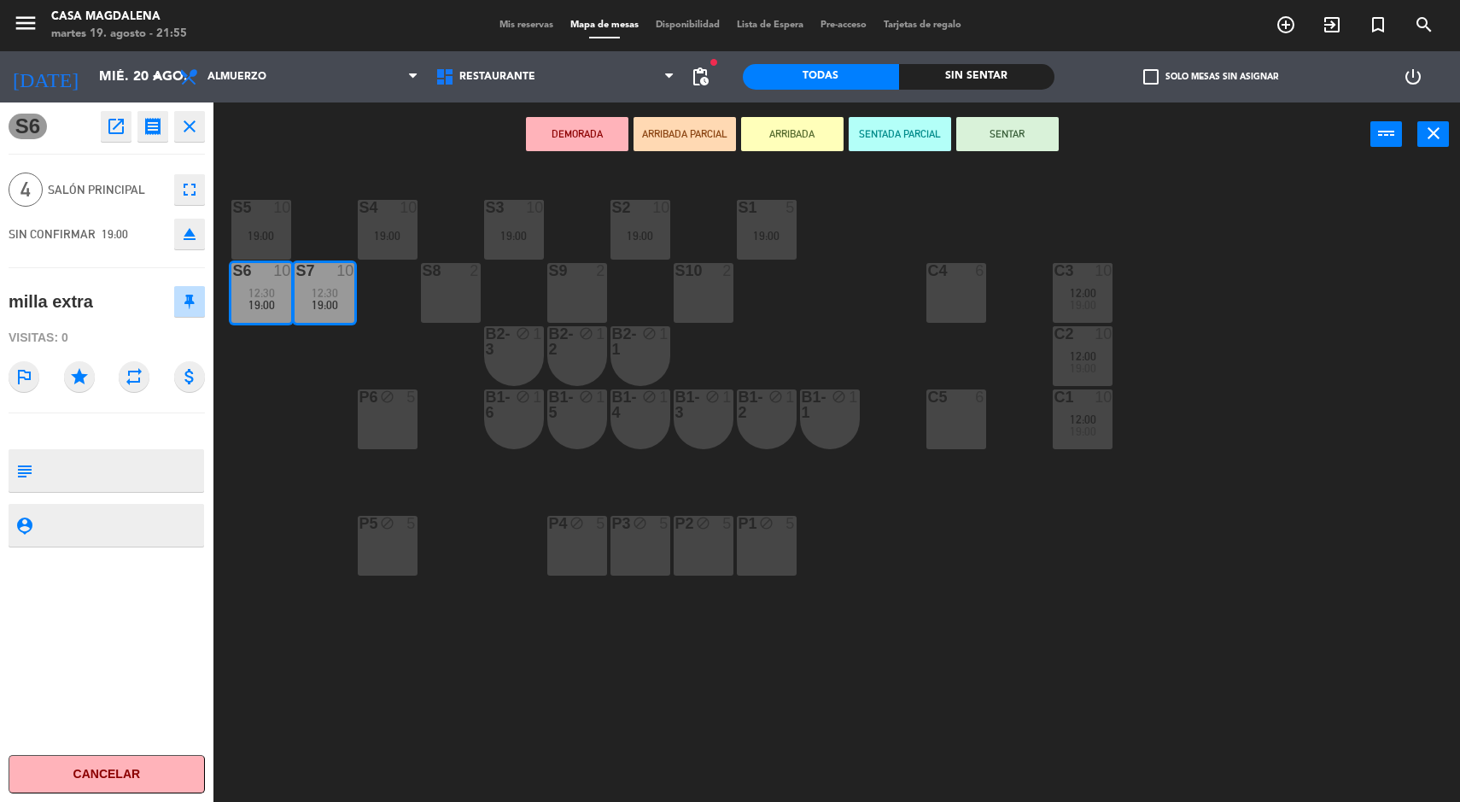
click at [290, 466] on div "S5 10 19:00 S4 10 19:00 S3 10 19:00 S2 10 19:00 S1 5 19:00 S6 10 12:30 19:00 S7…" at bounding box center [844, 486] width 1232 height 635
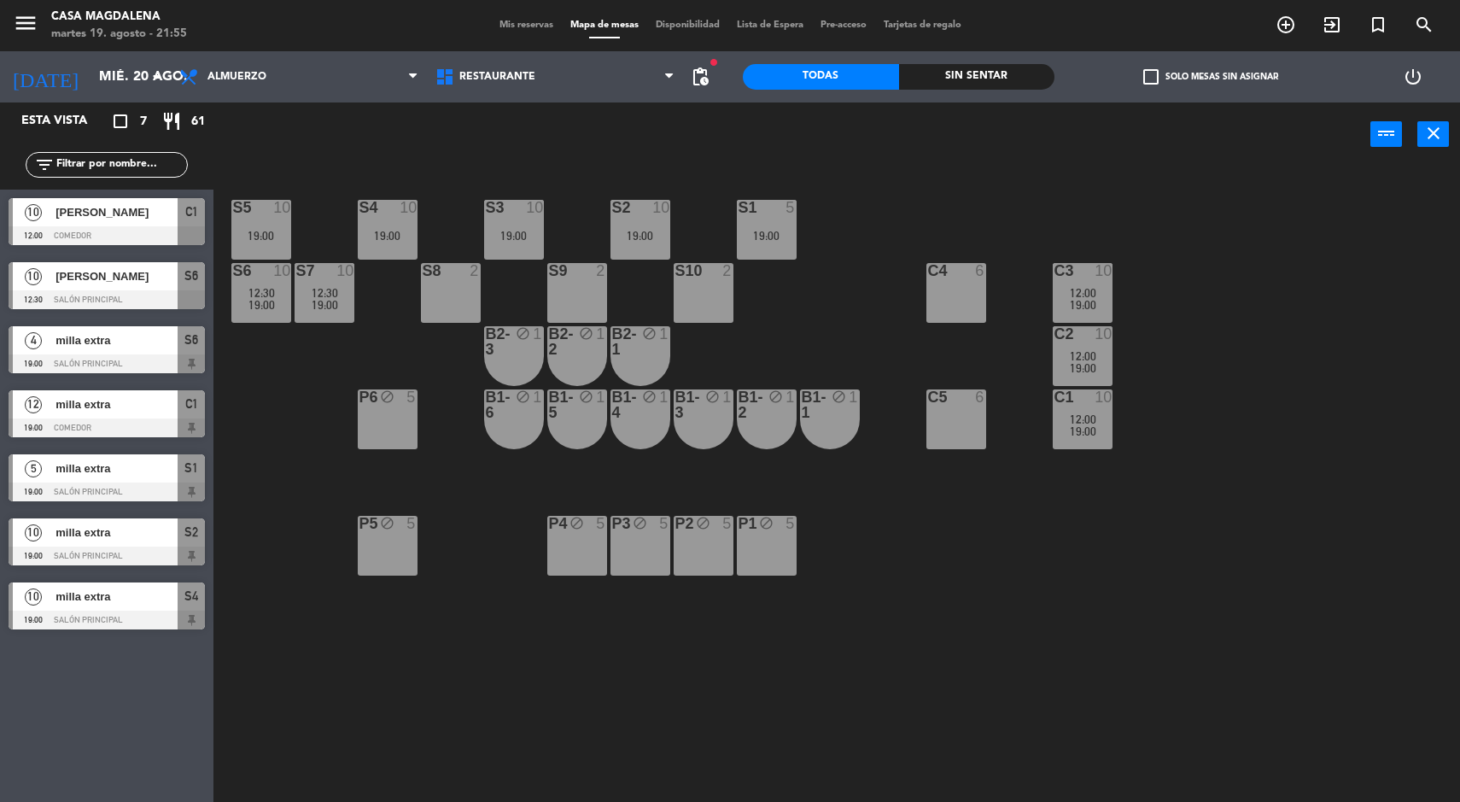
click at [710, 85] on span "pending_actions" at bounding box center [700, 77] width 20 height 20
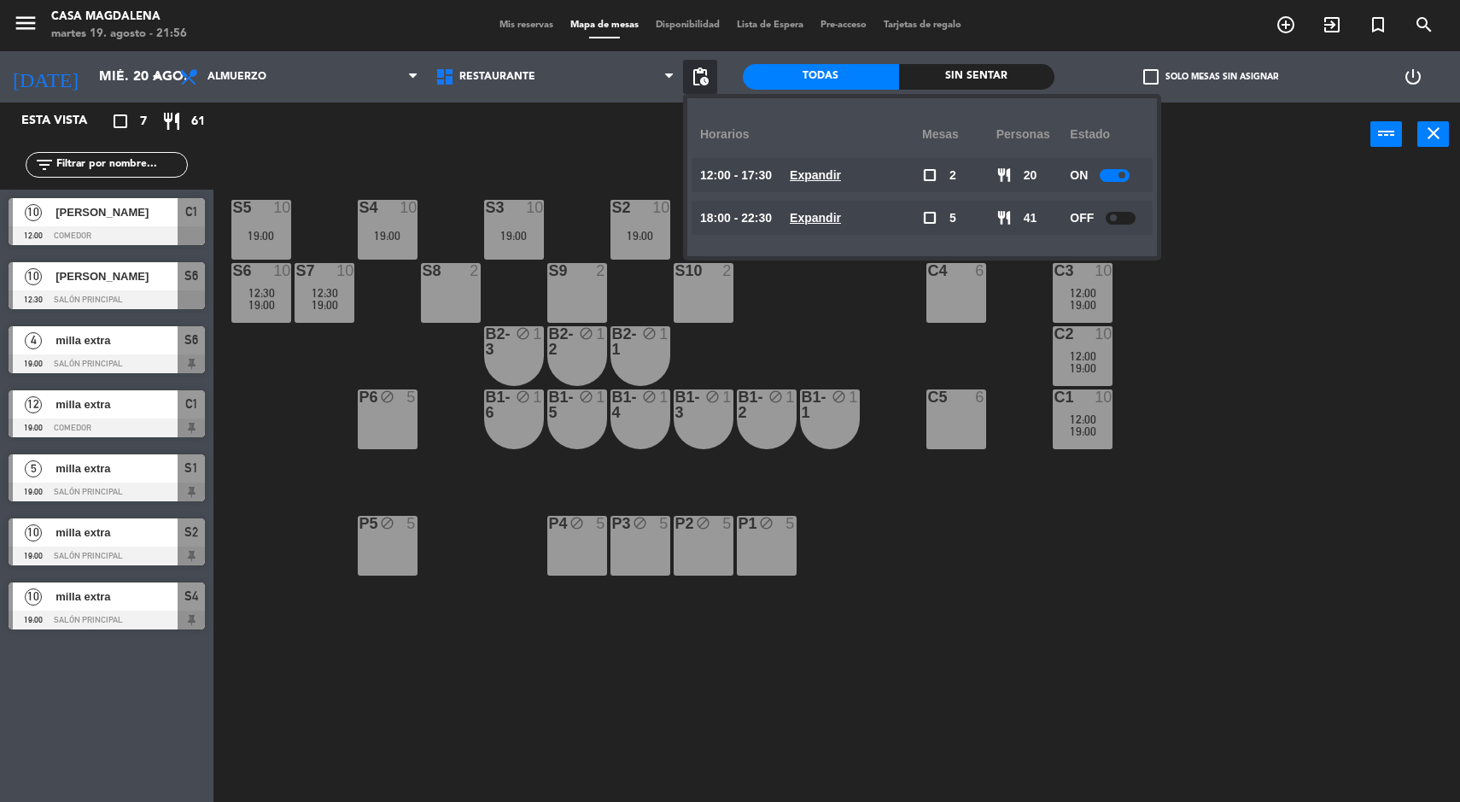
click at [806, 169] on u "Expandir" at bounding box center [815, 175] width 51 height 14
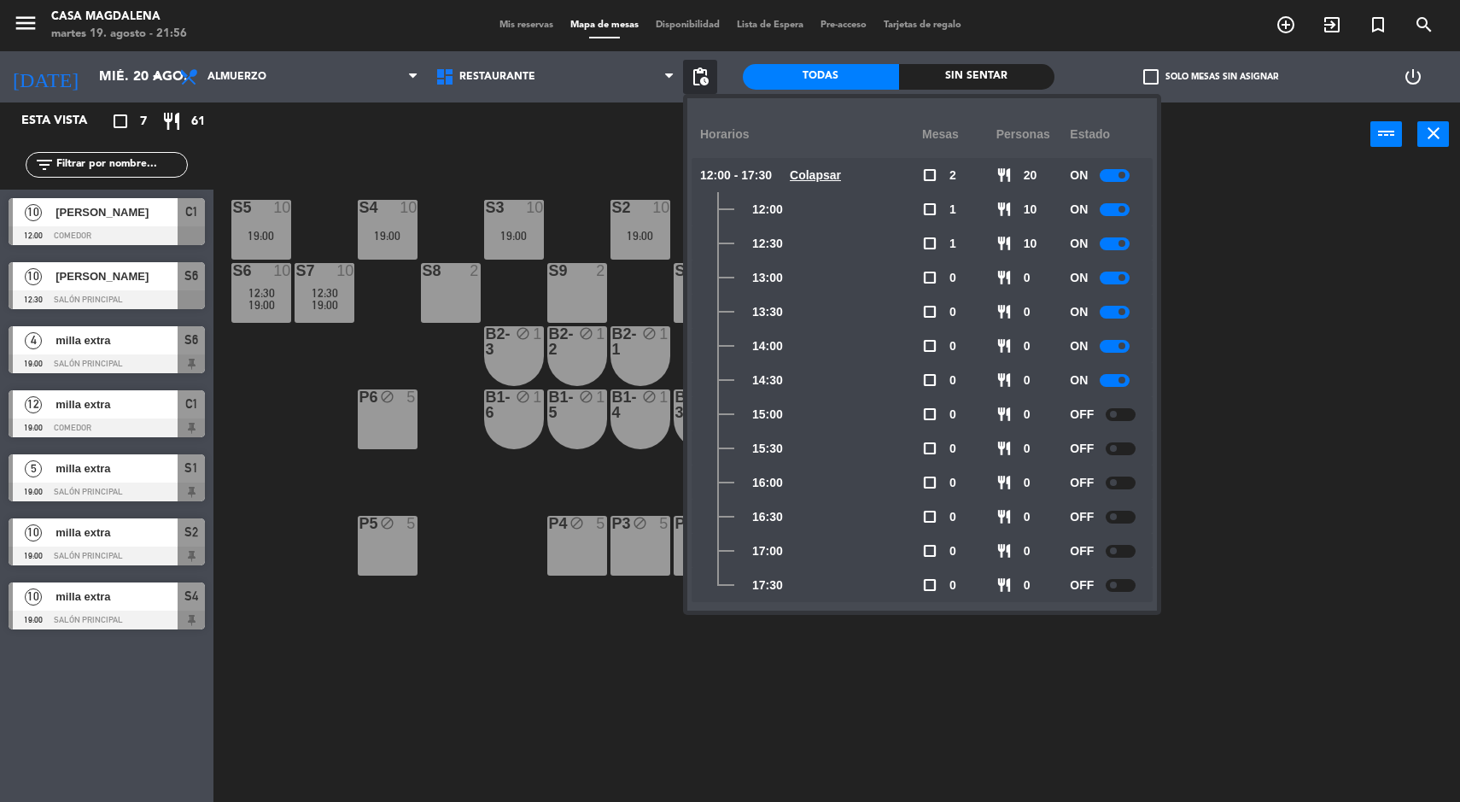
click at [805, 175] on u "Colapsar" at bounding box center [815, 175] width 51 height 14
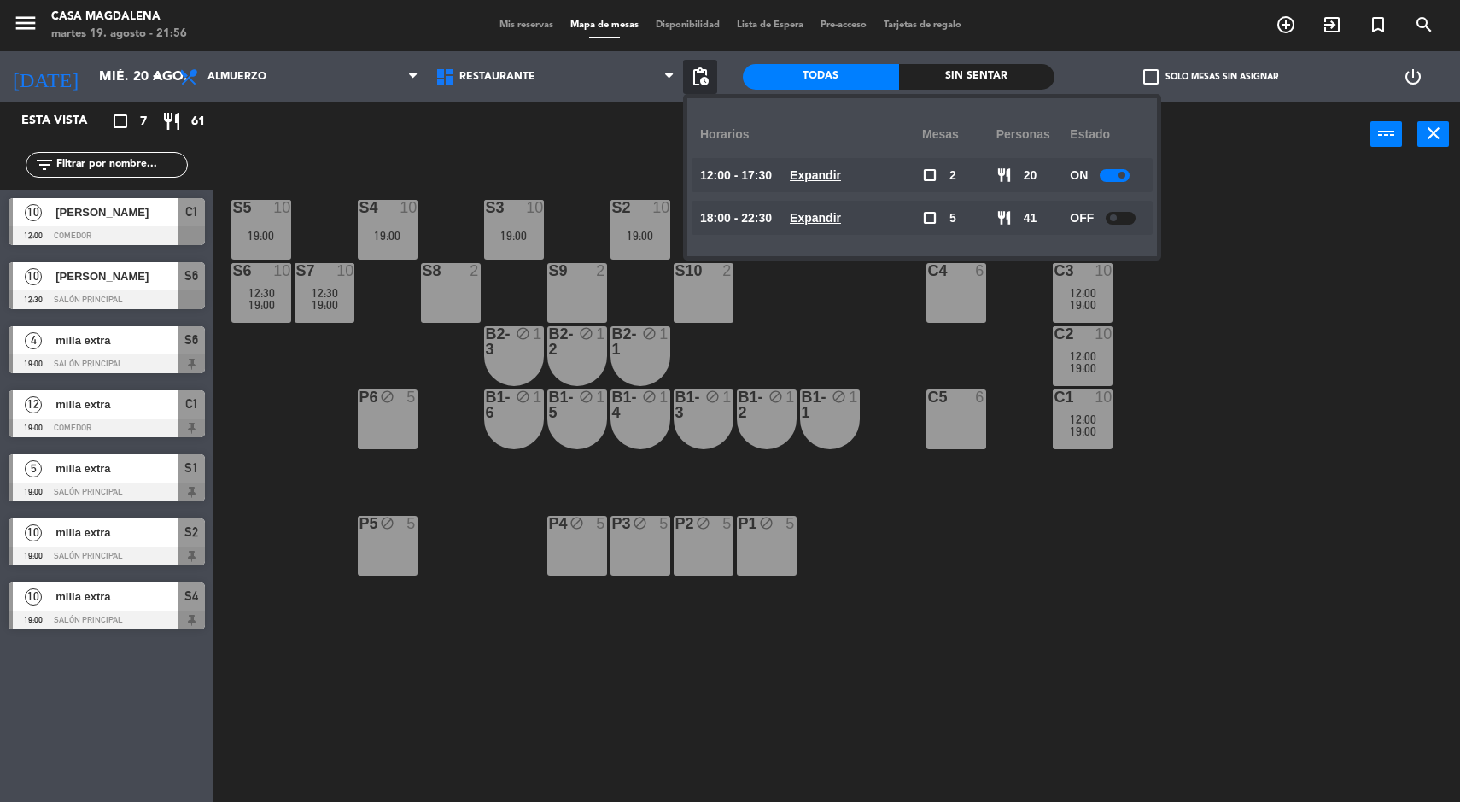
click at [423, 167] on div "power_input close" at bounding box center [792, 134] width 1157 height 65
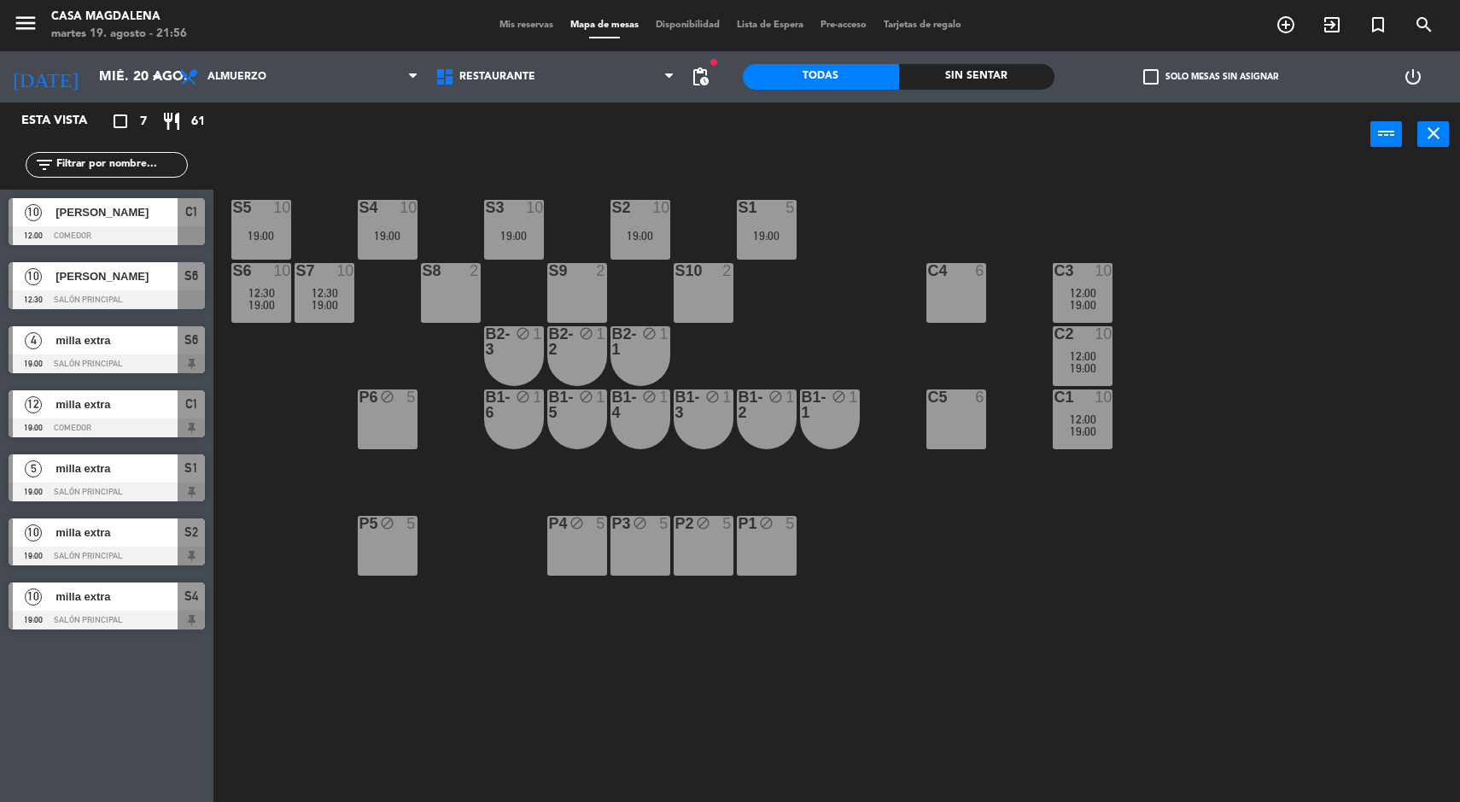
click at [120, 90] on input "mié. 20 ago." at bounding box center [181, 77] width 180 height 33
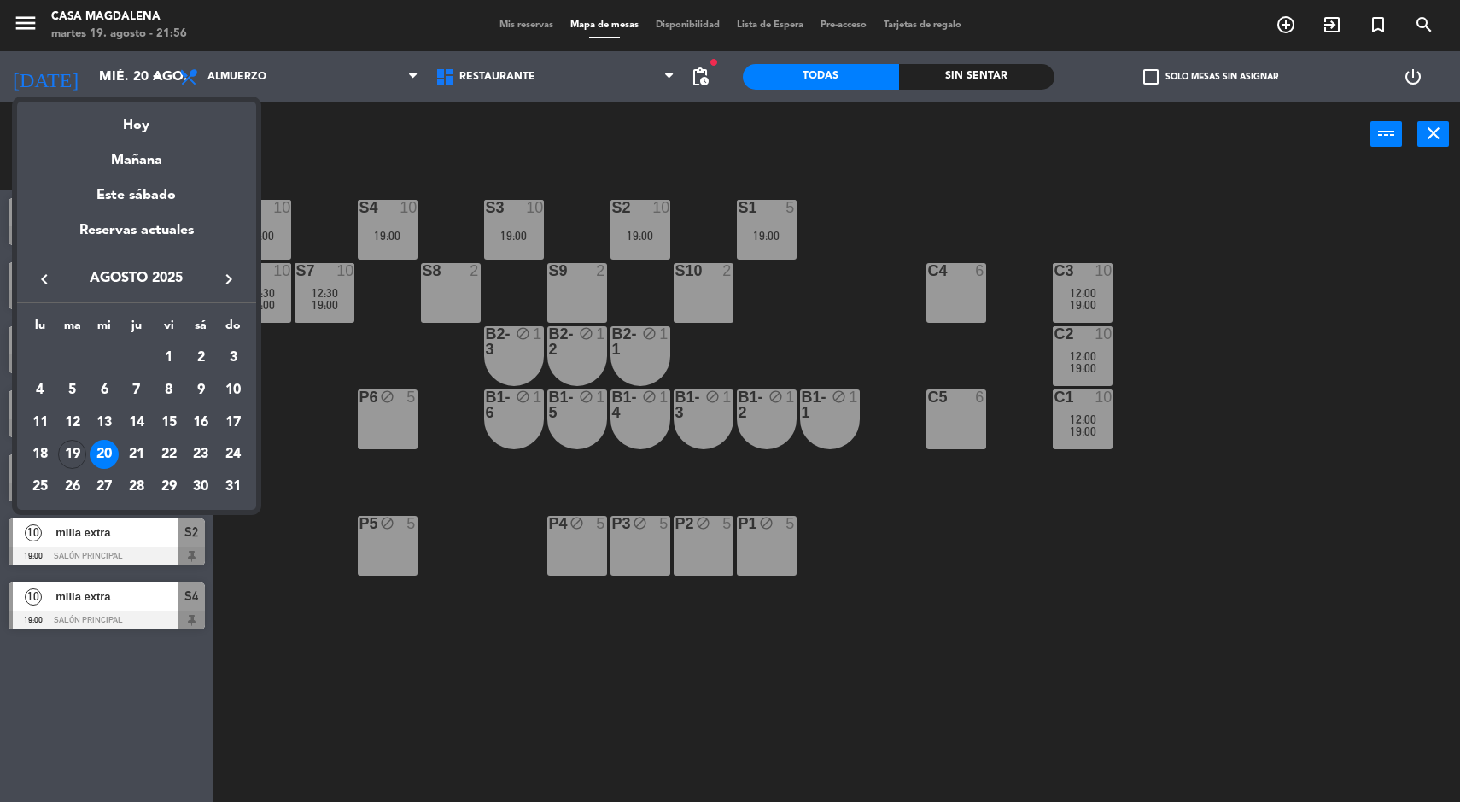
click at [137, 131] on div "Hoy" at bounding box center [136, 119] width 239 height 35
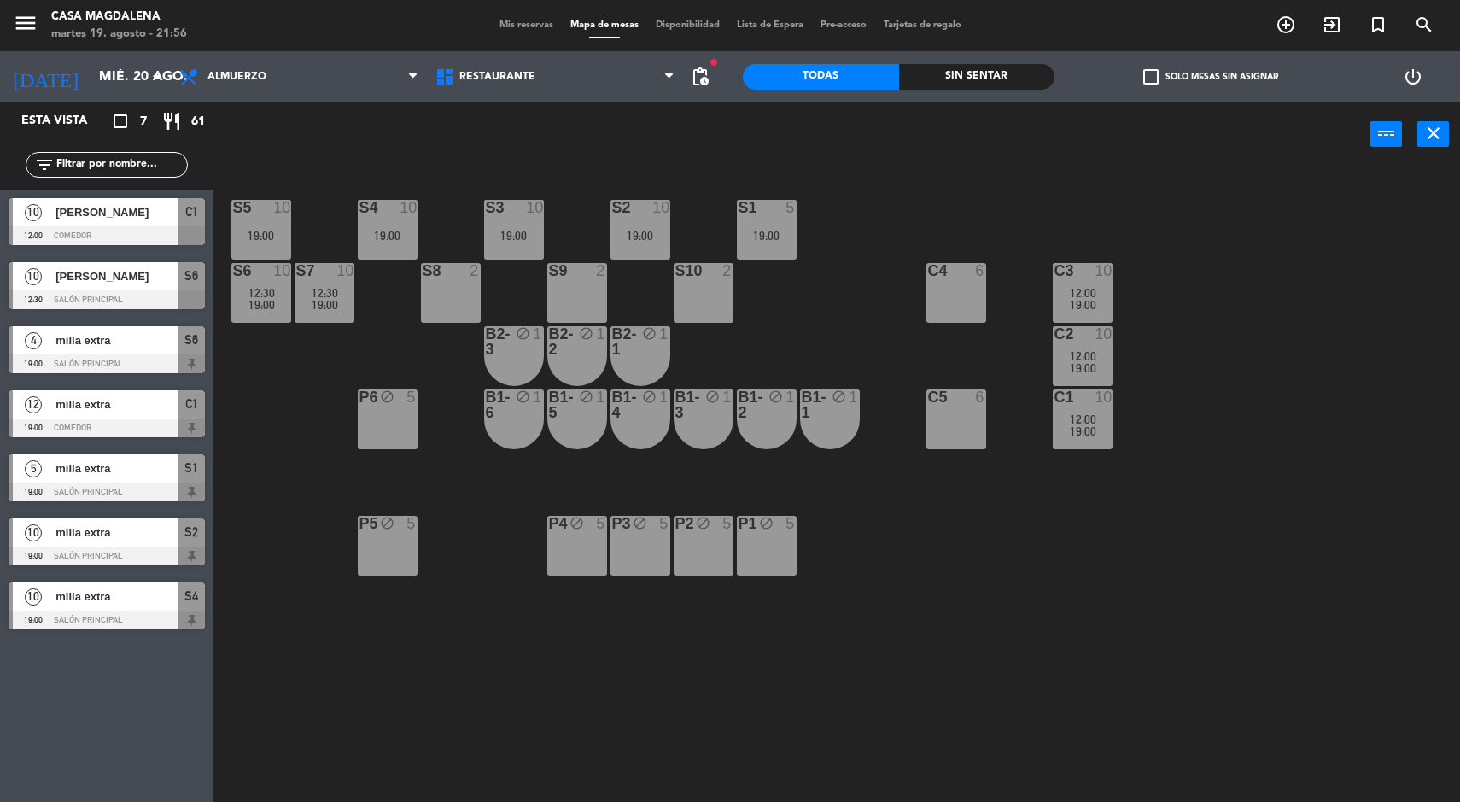
type input "[DATE] ago."
